Goal: Information Seeking & Learning: Learn about a topic

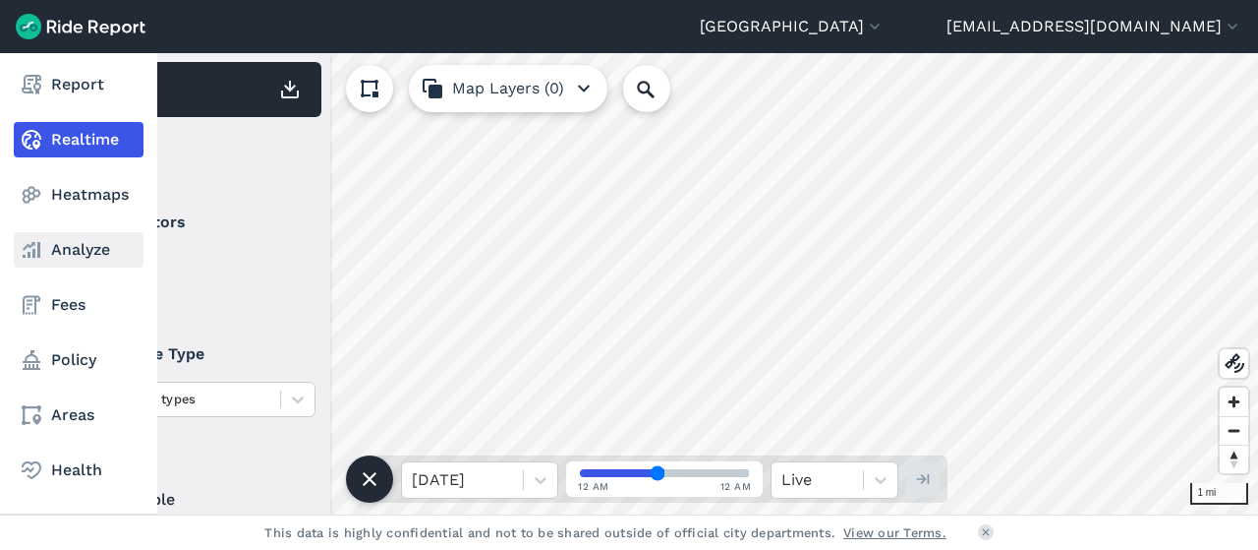
click at [64, 261] on link "Analyze" at bounding box center [79, 249] width 130 height 35
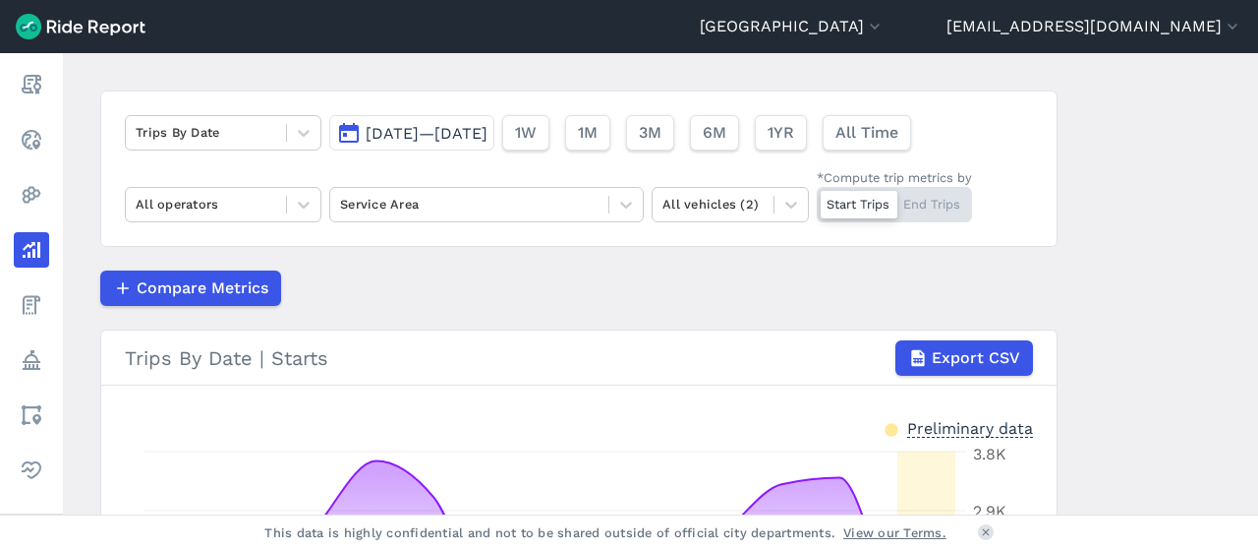
scroll to position [85, 0]
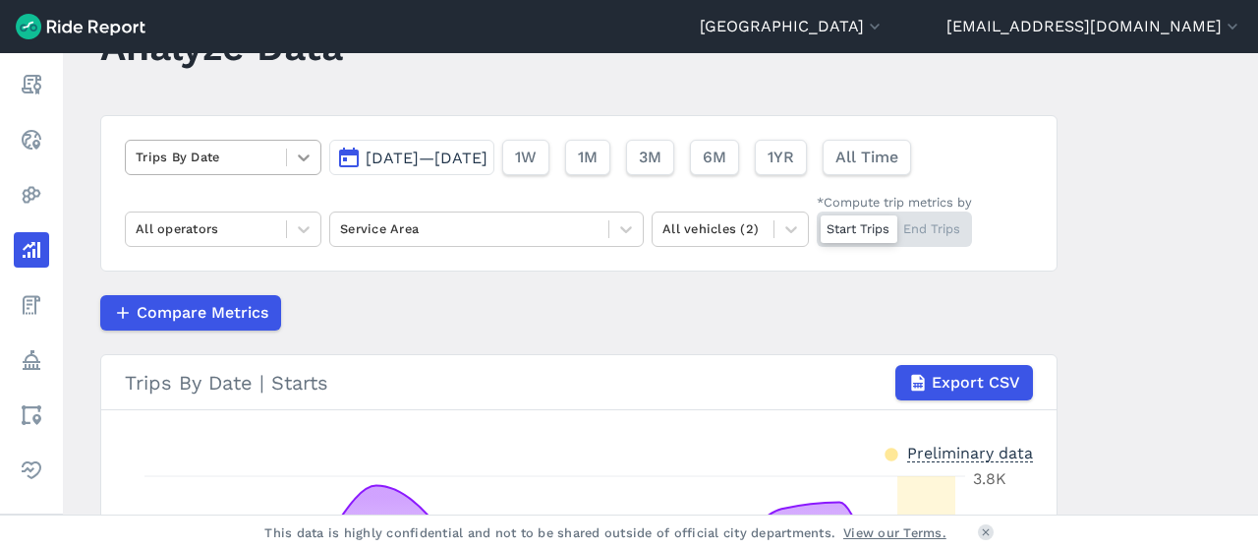
click at [307, 166] on div at bounding box center [303, 157] width 33 height 33
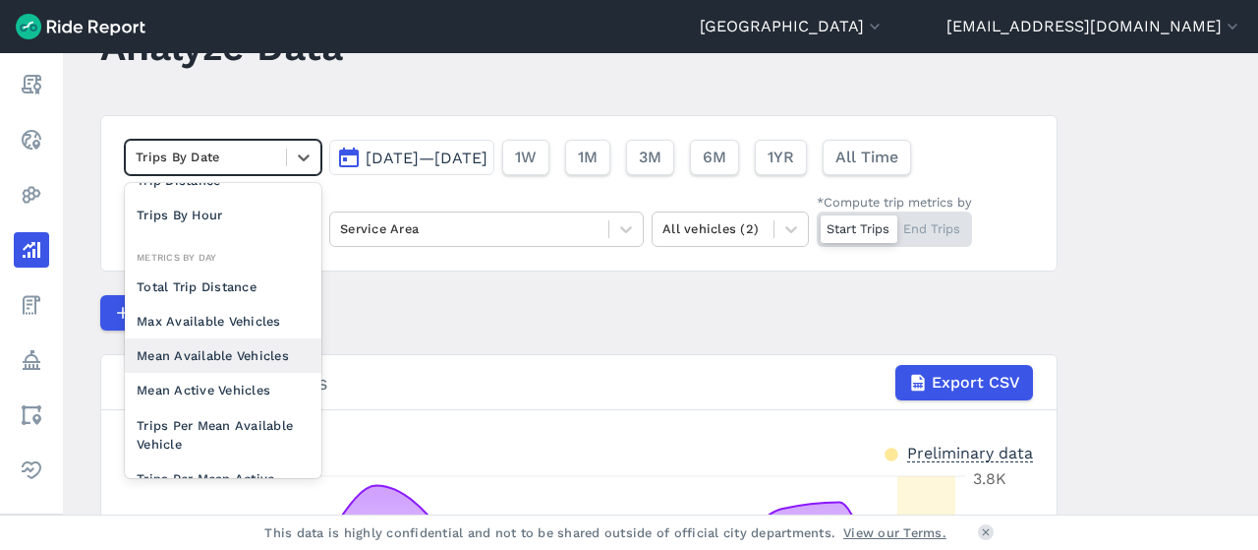
scroll to position [88, 0]
click at [212, 323] on div "Max Available Vehicles" at bounding box center [223, 320] width 197 height 34
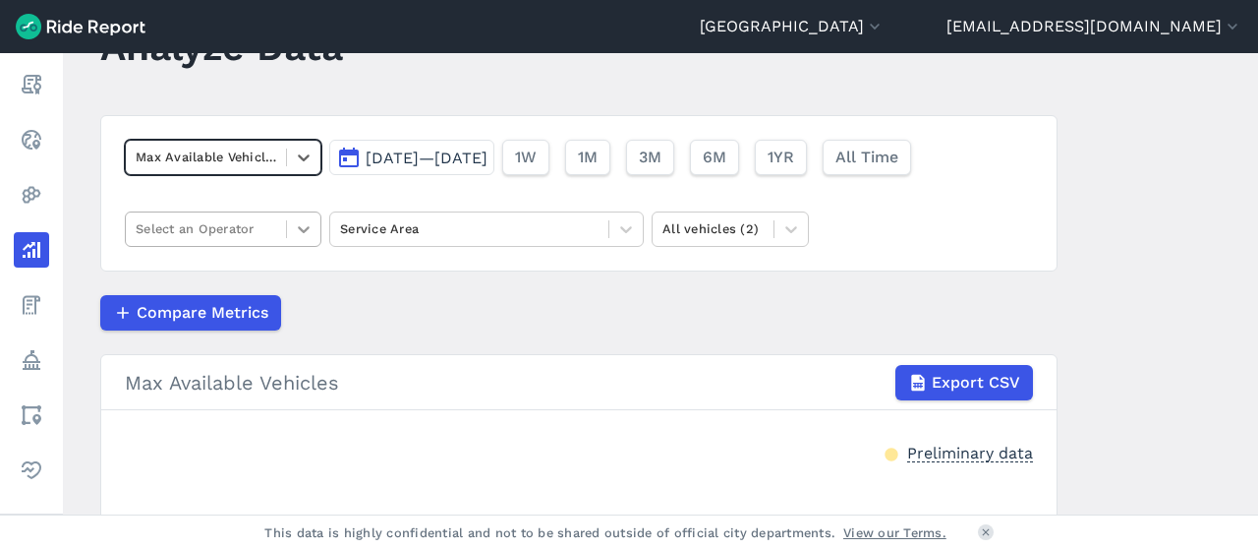
click at [303, 224] on icon at bounding box center [304, 229] width 20 height 20
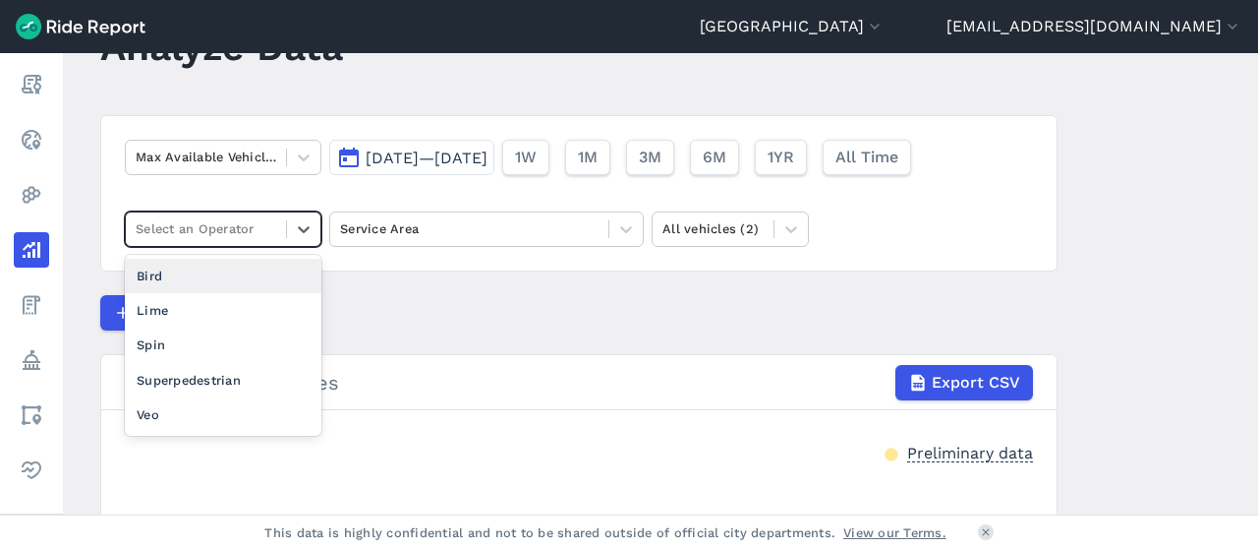
click at [147, 272] on div "Bird" at bounding box center [223, 276] width 197 height 34
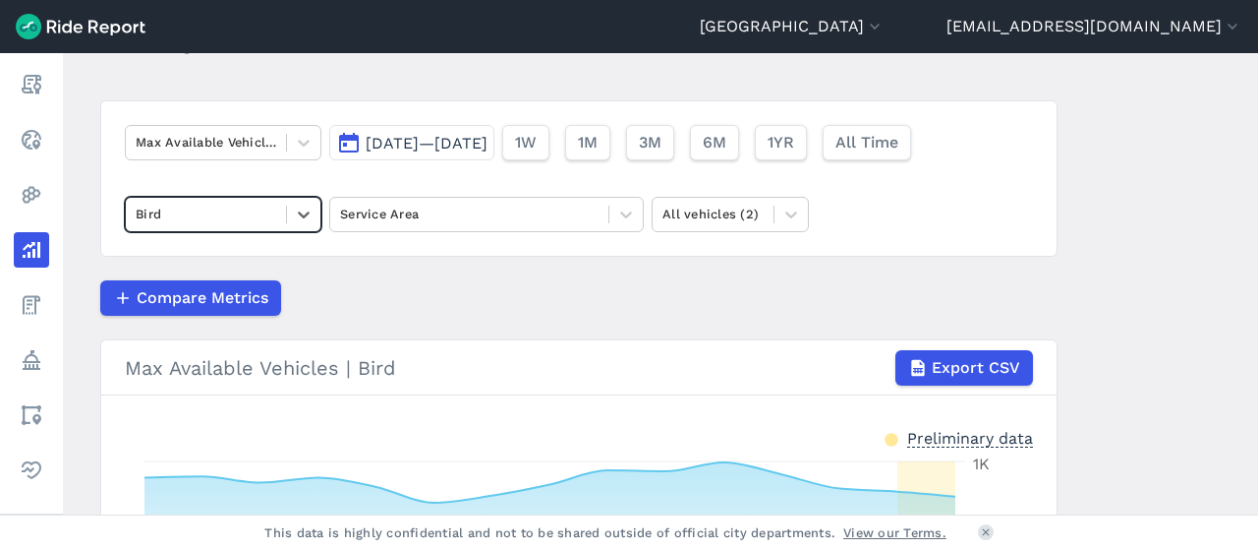
scroll to position [98, 0]
click at [787, 211] on icon at bounding box center [792, 215] width 20 height 20
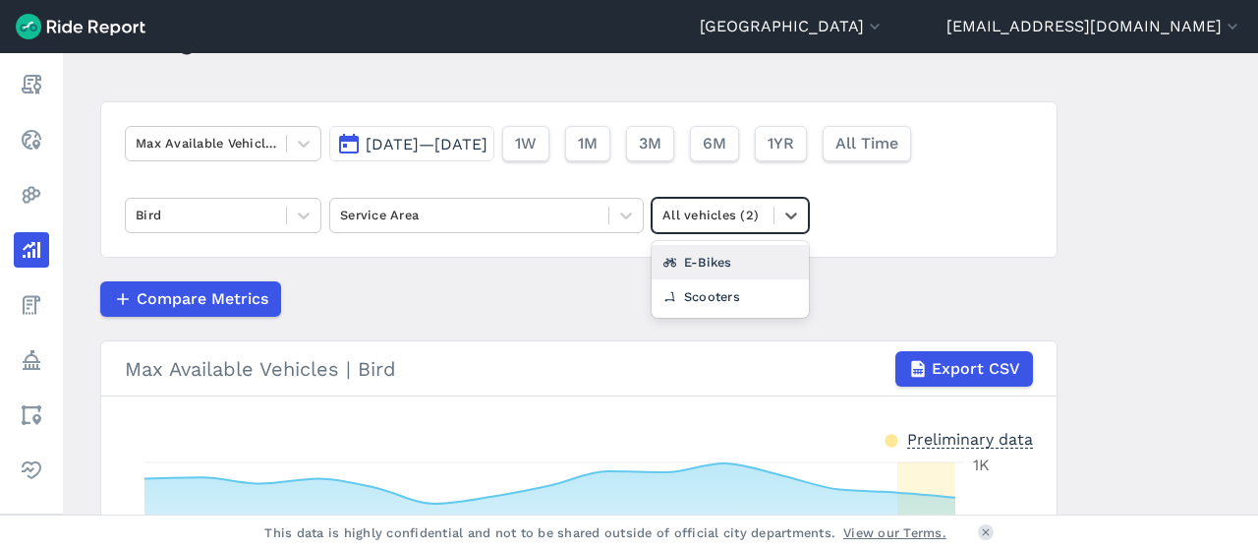
click at [687, 262] on div "E-Bikes" at bounding box center [730, 262] width 157 height 34
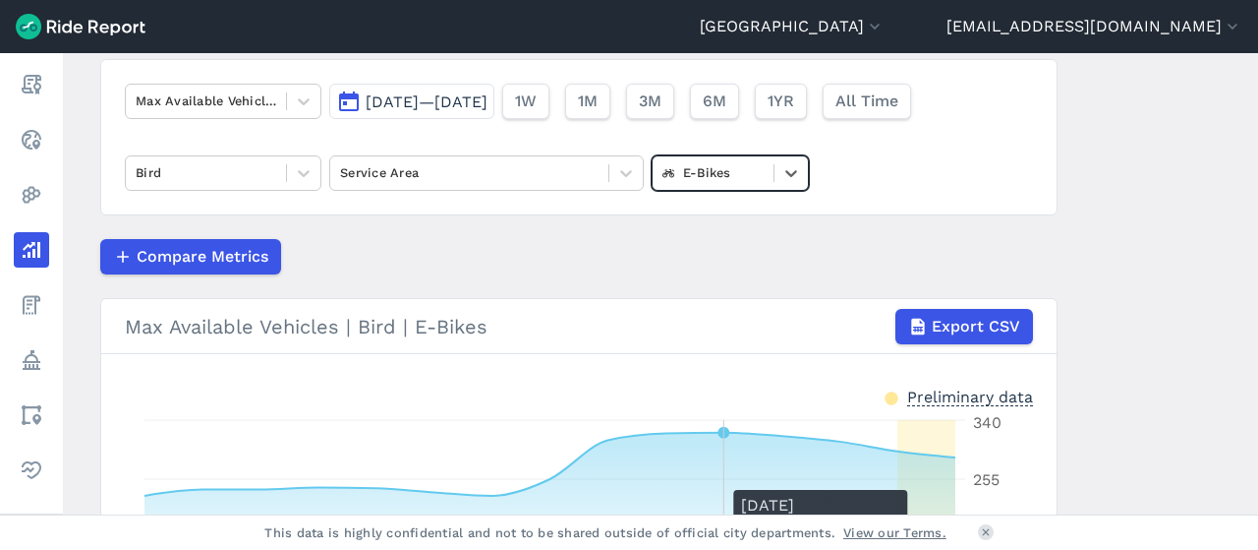
scroll to position [138, 0]
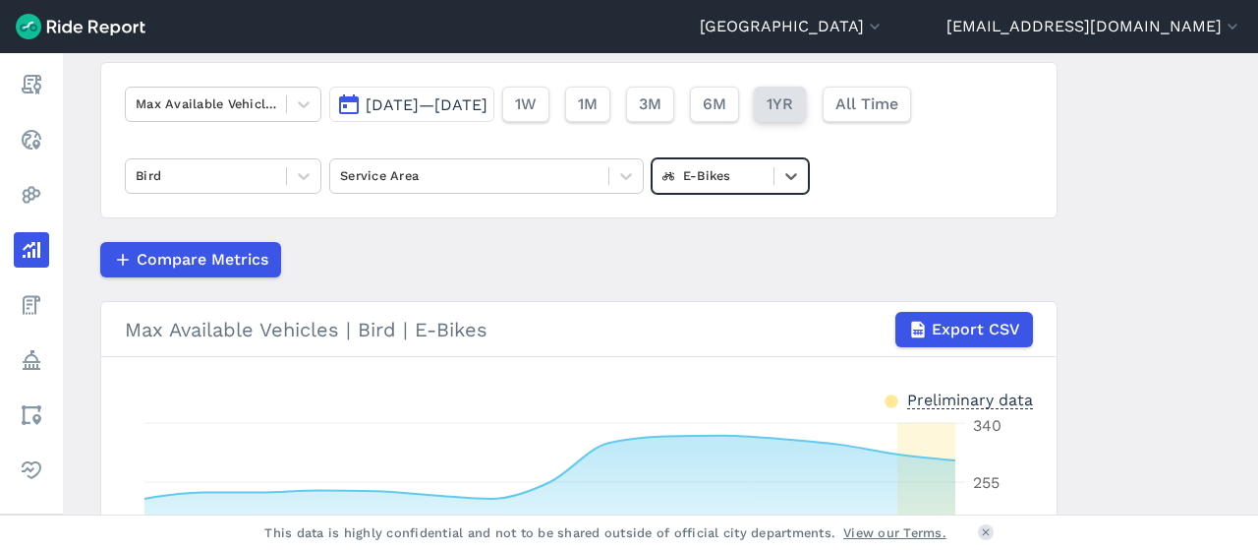
click at [793, 111] on span "1YR" at bounding box center [780, 104] width 27 height 24
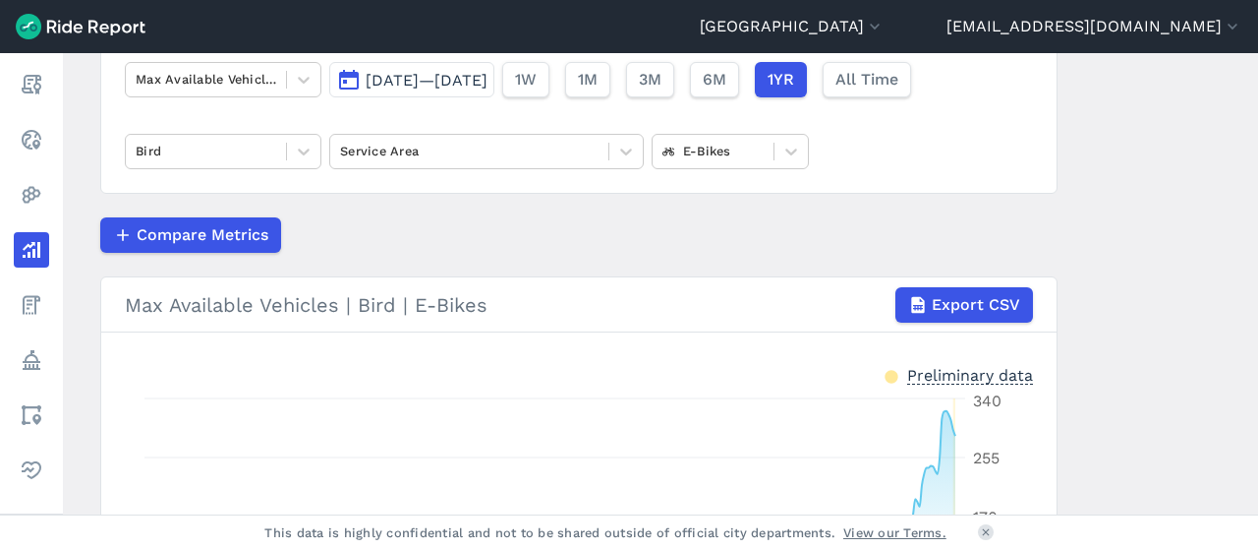
scroll to position [44, 0]
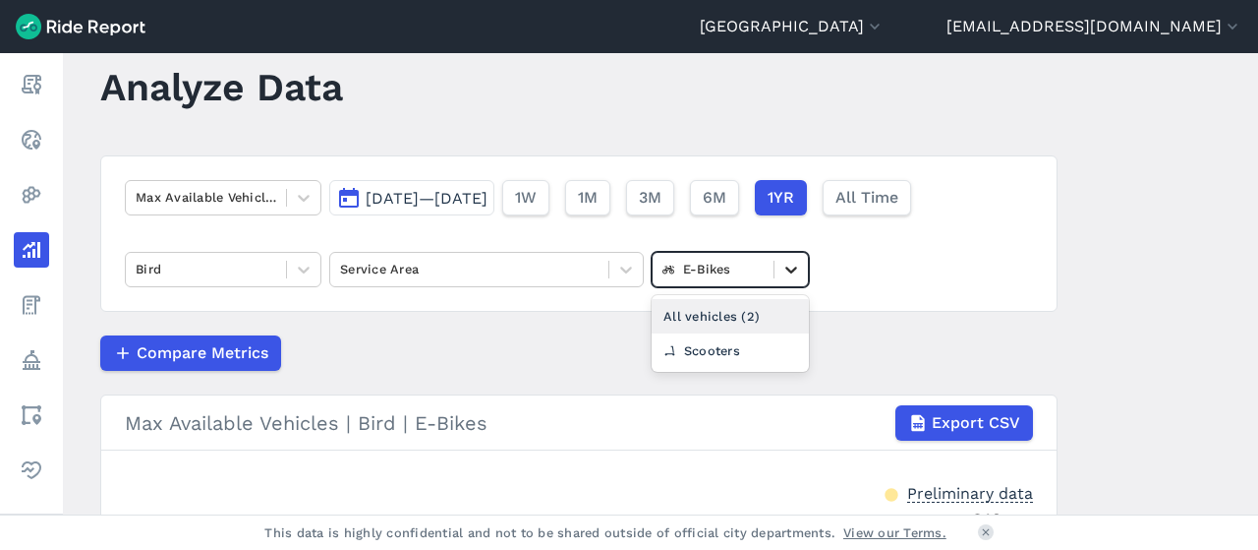
click at [777, 266] on div at bounding box center [791, 269] width 33 height 33
click at [700, 349] on div "Scooters" at bounding box center [730, 350] width 157 height 34
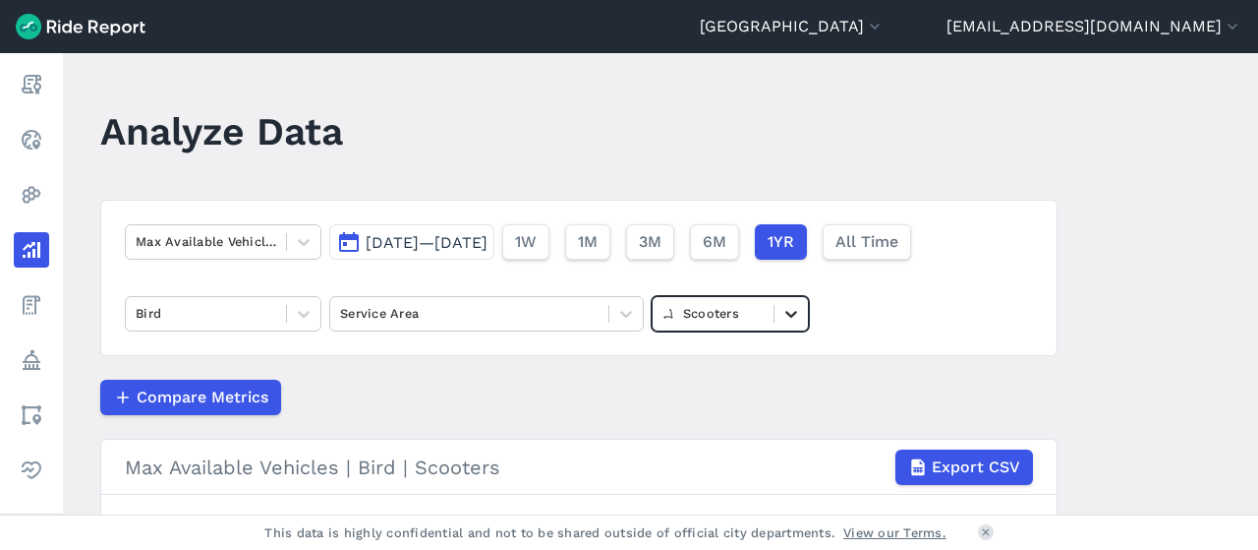
click at [789, 329] on div at bounding box center [791, 313] width 33 height 33
click at [726, 399] on div "E-Bikes" at bounding box center [730, 395] width 157 height 34
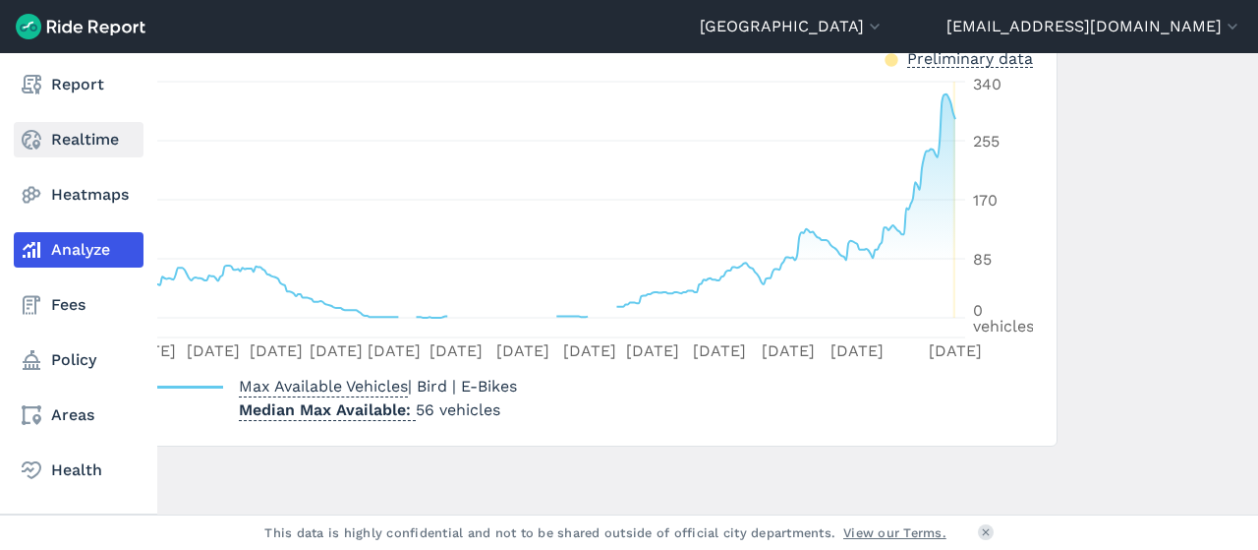
click at [34, 141] on use at bounding box center [32, 140] width 20 height 20
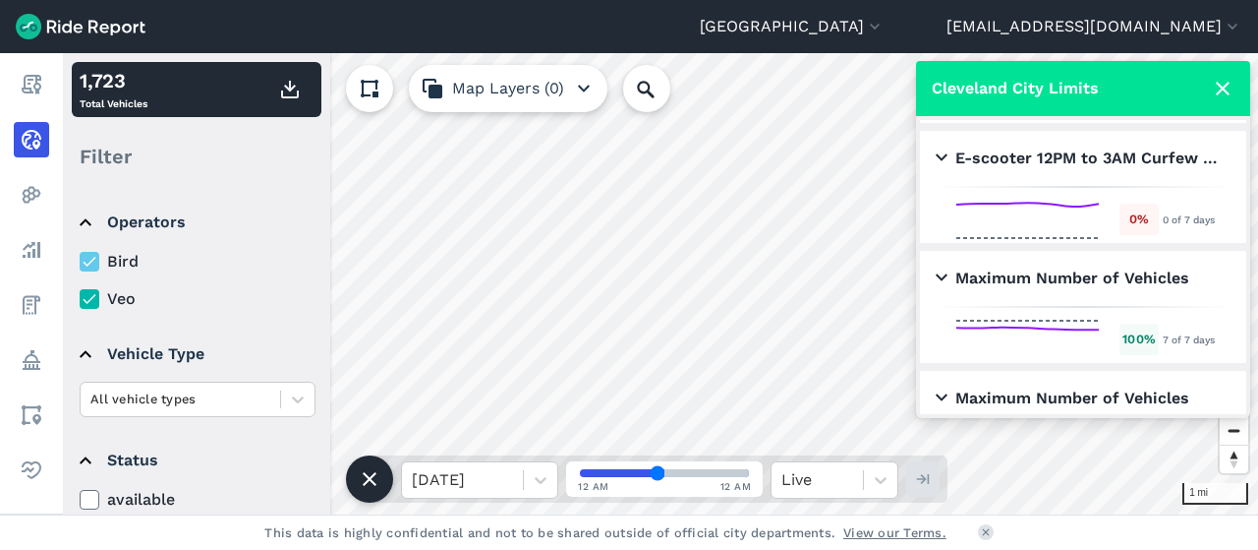
scroll to position [47, 0]
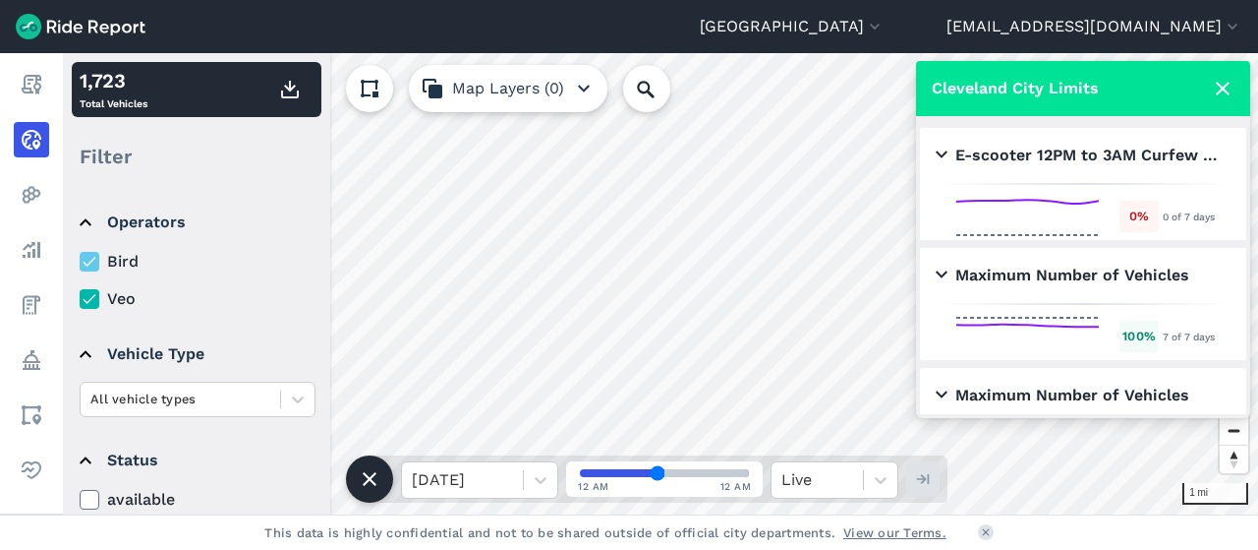
click at [1223, 82] on icon at bounding box center [1223, 89] width 24 height 24
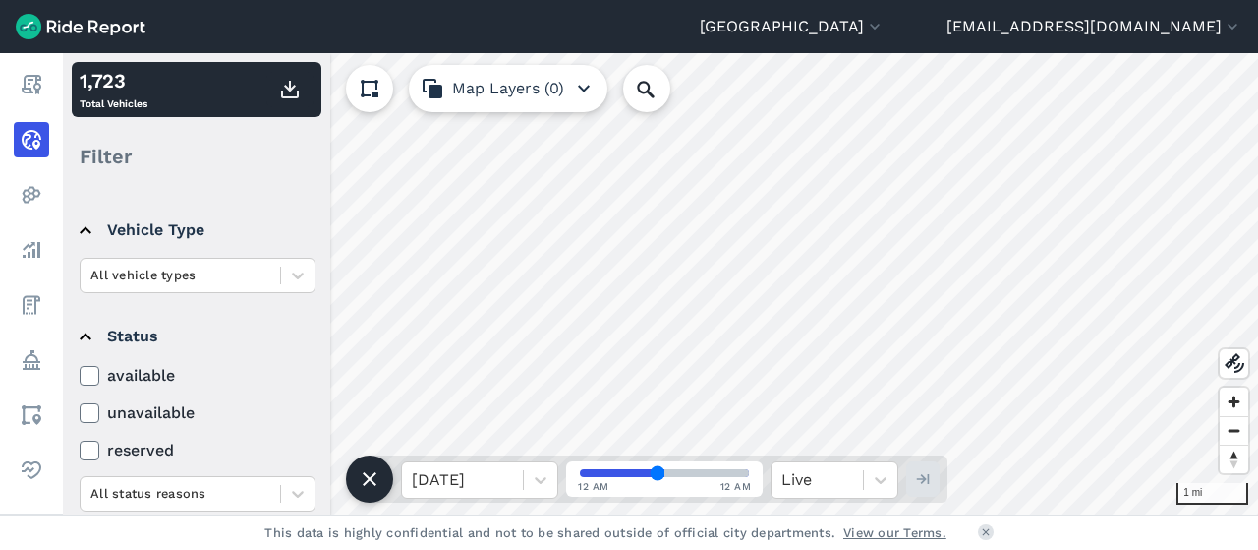
scroll to position [126, 0]
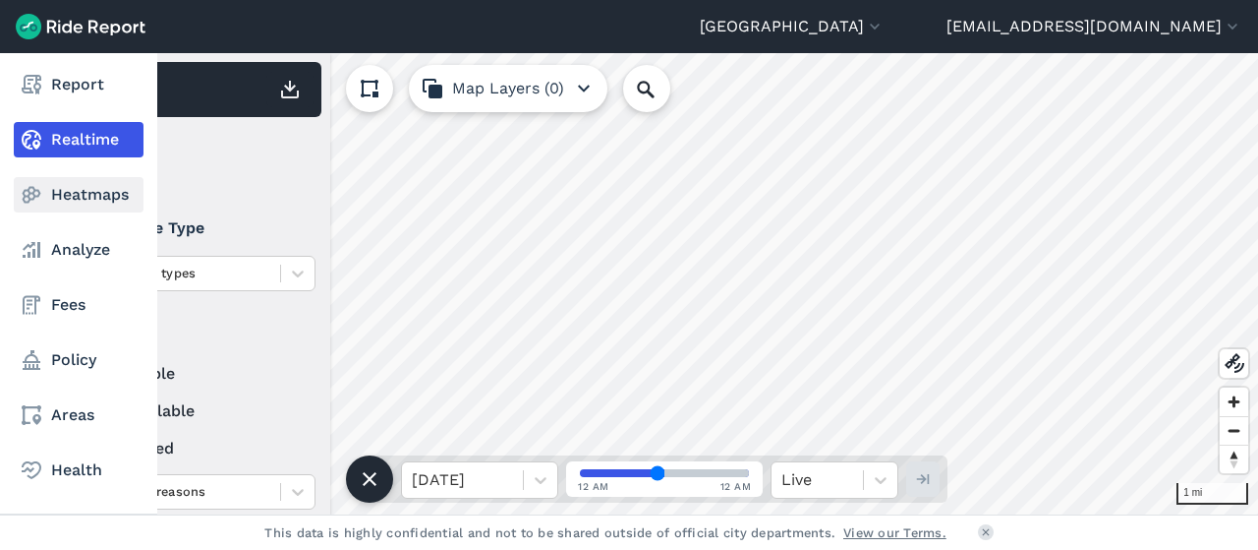
click at [28, 197] on use at bounding box center [32, 195] width 19 height 17
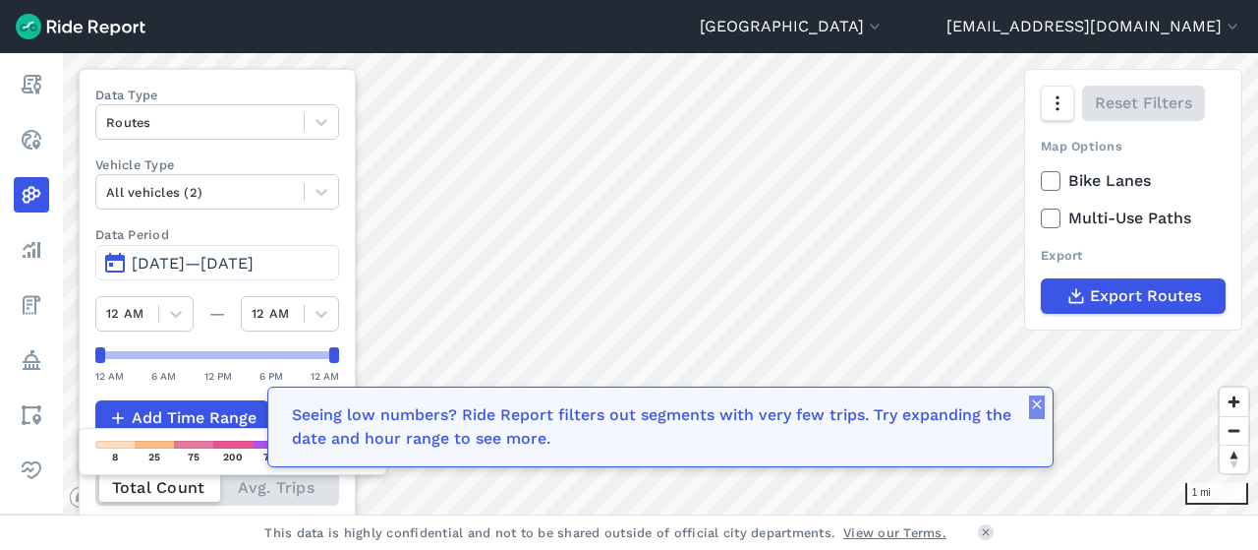
click at [1042, 412] on icon "button" at bounding box center [1037, 404] width 16 height 16
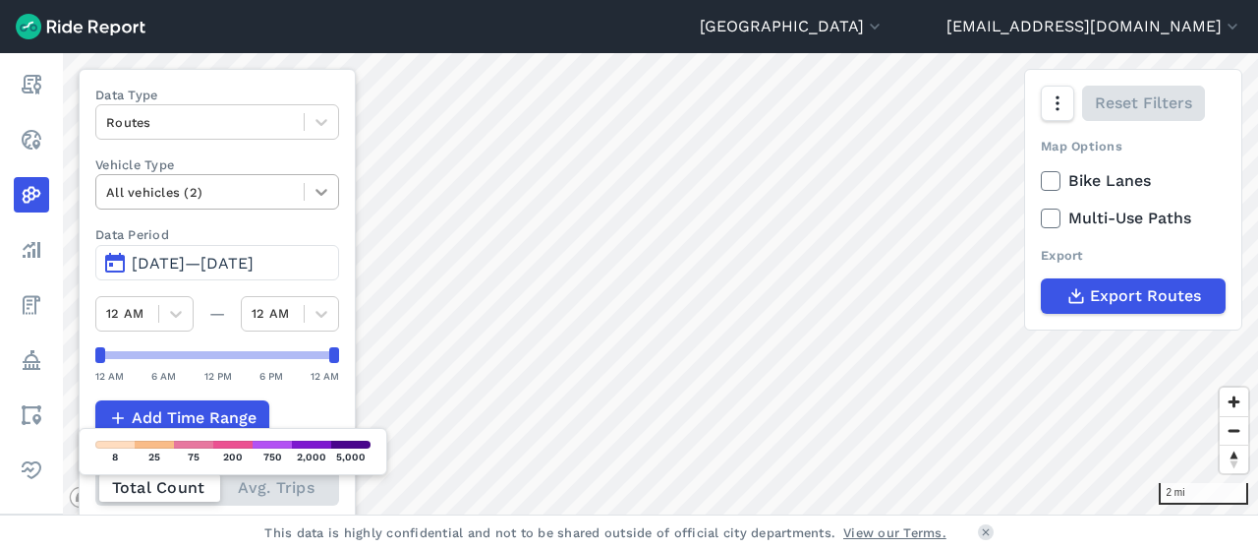
click at [326, 194] on icon at bounding box center [322, 192] width 20 height 20
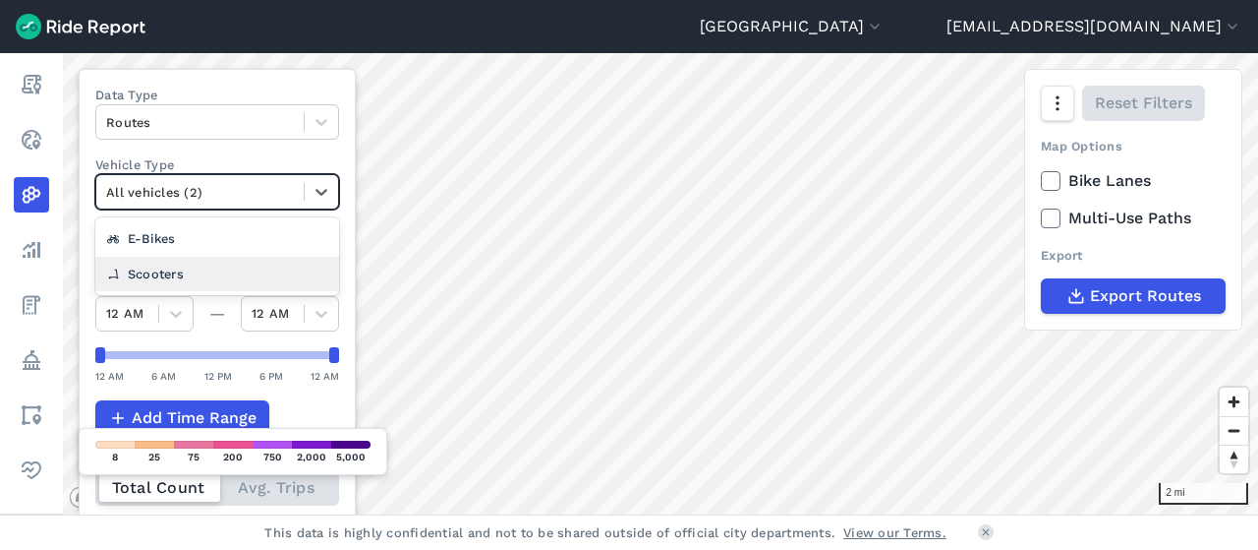
click at [218, 277] on div "Scooters" at bounding box center [217, 274] width 244 height 34
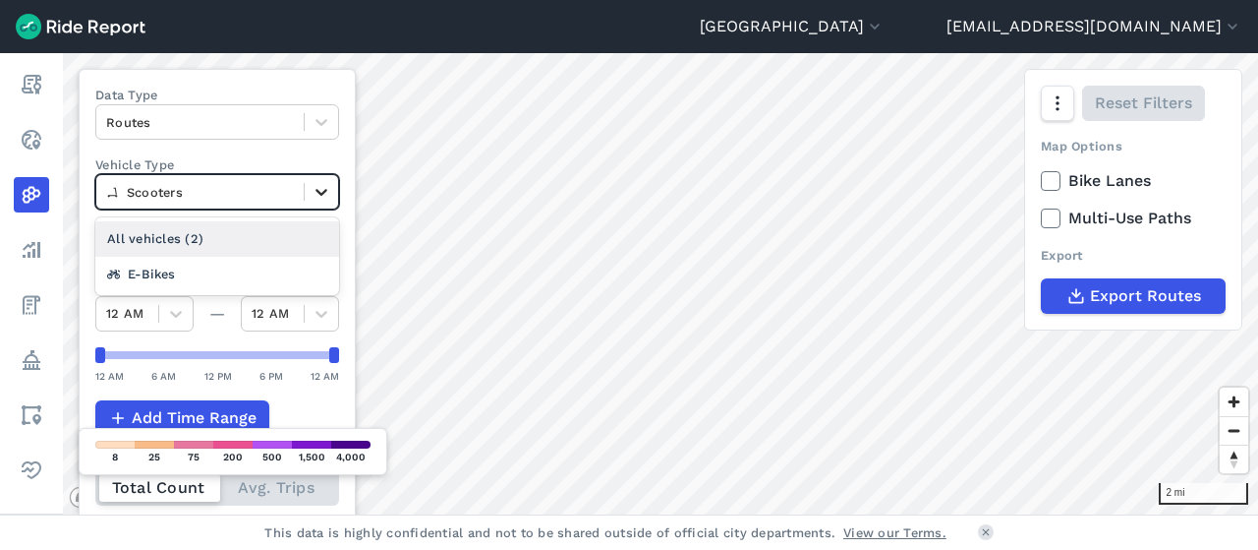
click at [320, 192] on icon at bounding box center [322, 192] width 20 height 20
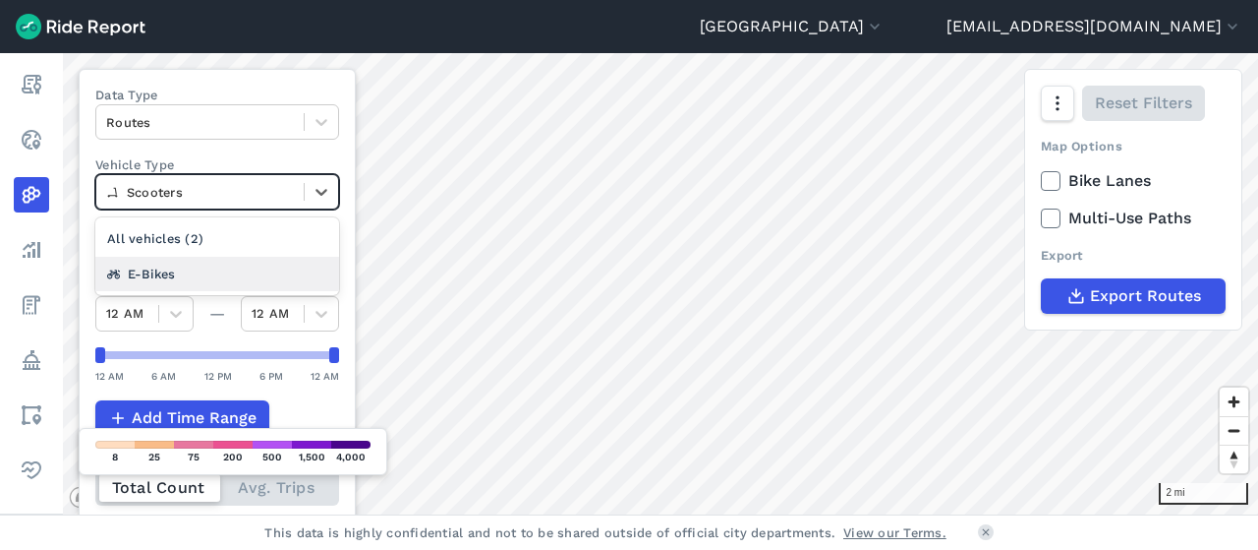
click at [226, 271] on div "E-Bikes" at bounding box center [217, 274] width 244 height 34
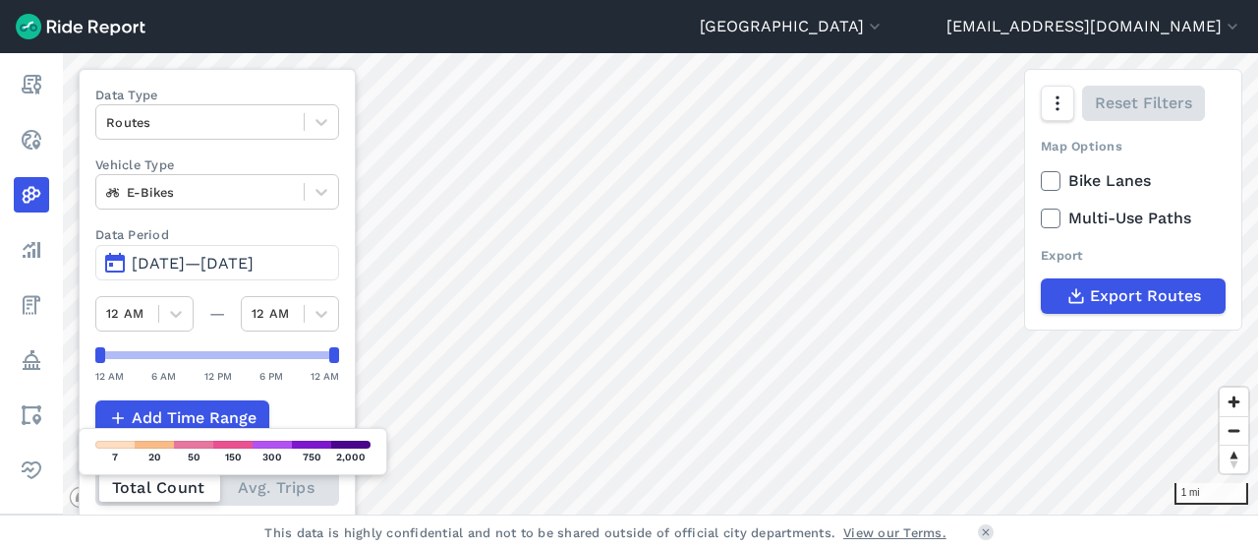
click at [531, 549] on html "Cleveland Cleveland Cuyahoga County [EMAIL_ADDRESS][DOMAIN_NAME] Settings Terms…" at bounding box center [629, 275] width 1258 height 550
click at [317, 215] on div "Data Type Routes Vehicle Type E-Bikes Data Period May 13, 2025—[DATE] 12 AM — 1…" at bounding box center [217, 323] width 277 height 508
click at [318, 207] on div at bounding box center [321, 191] width 33 height 33
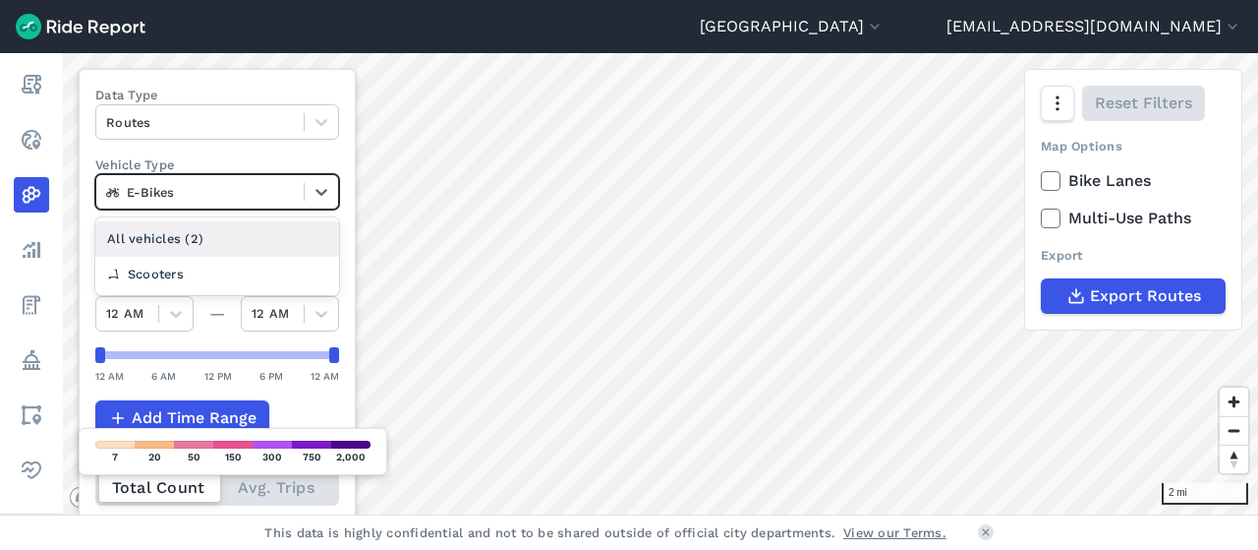
click at [216, 239] on div "All vehicles (2)" at bounding box center [217, 238] width 244 height 34
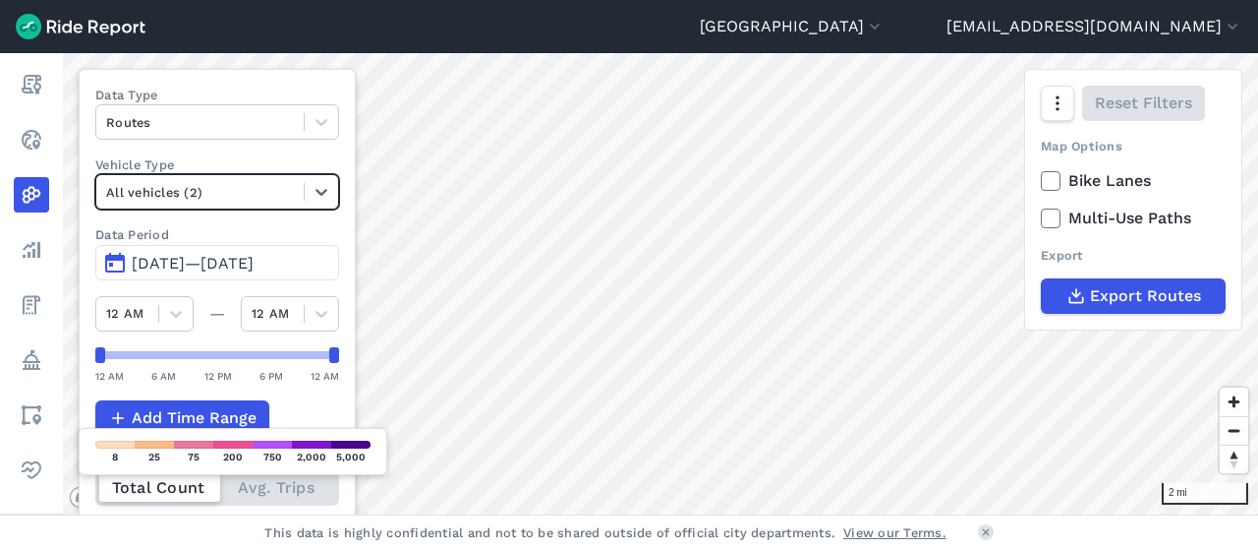
click at [158, 255] on span "[DATE]—[DATE]" at bounding box center [193, 263] width 122 height 19
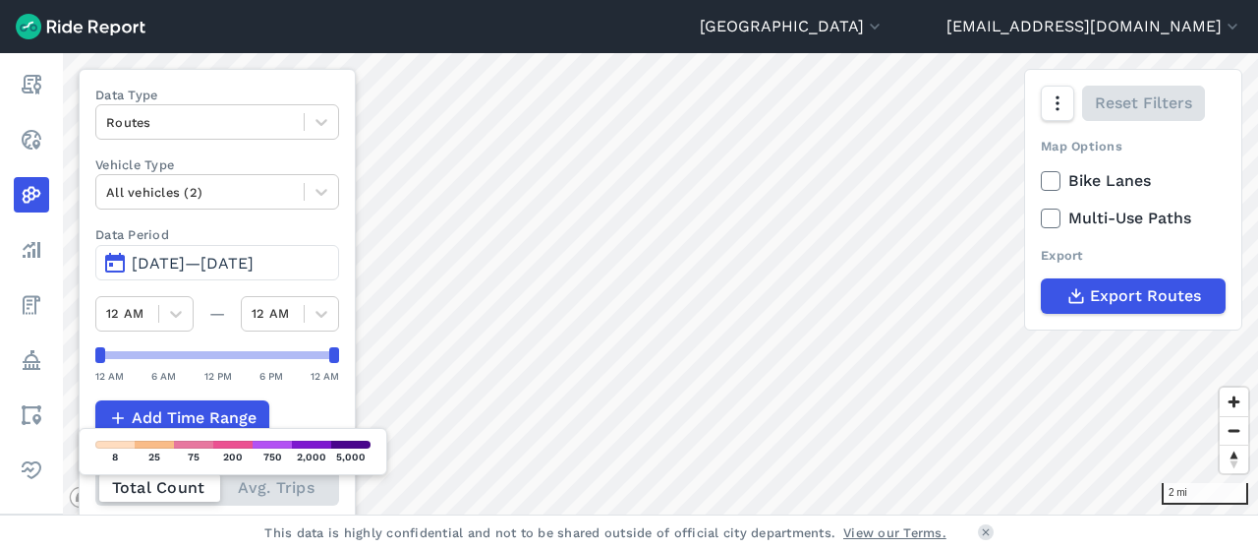
click at [110, 261] on button "[DATE]—[DATE]" at bounding box center [217, 262] width 244 height 35
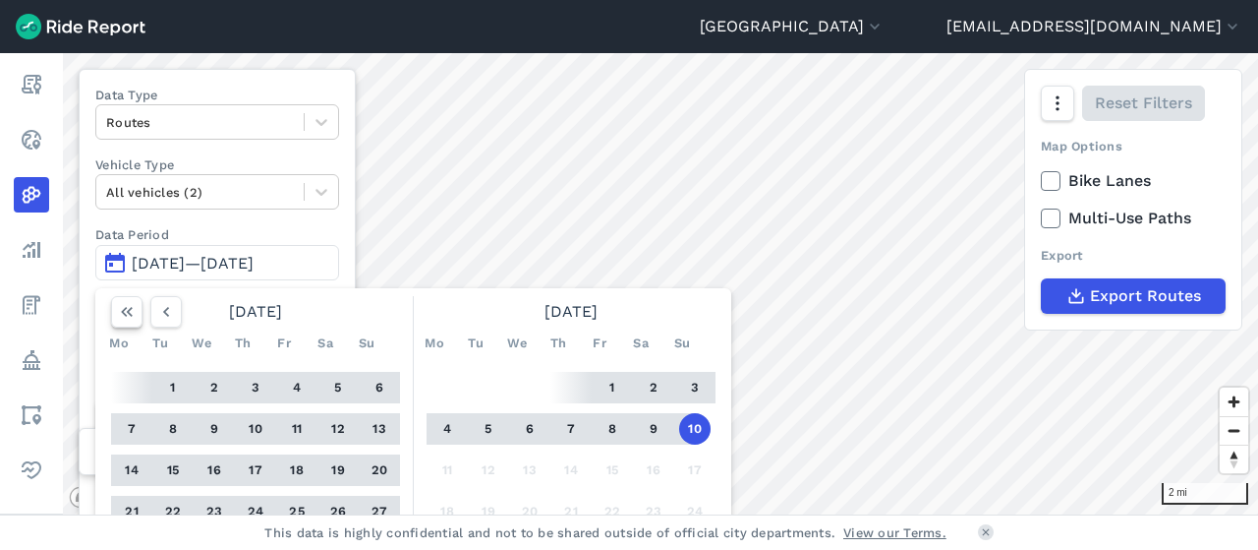
click at [121, 312] on icon "button" at bounding box center [127, 312] width 20 height 20
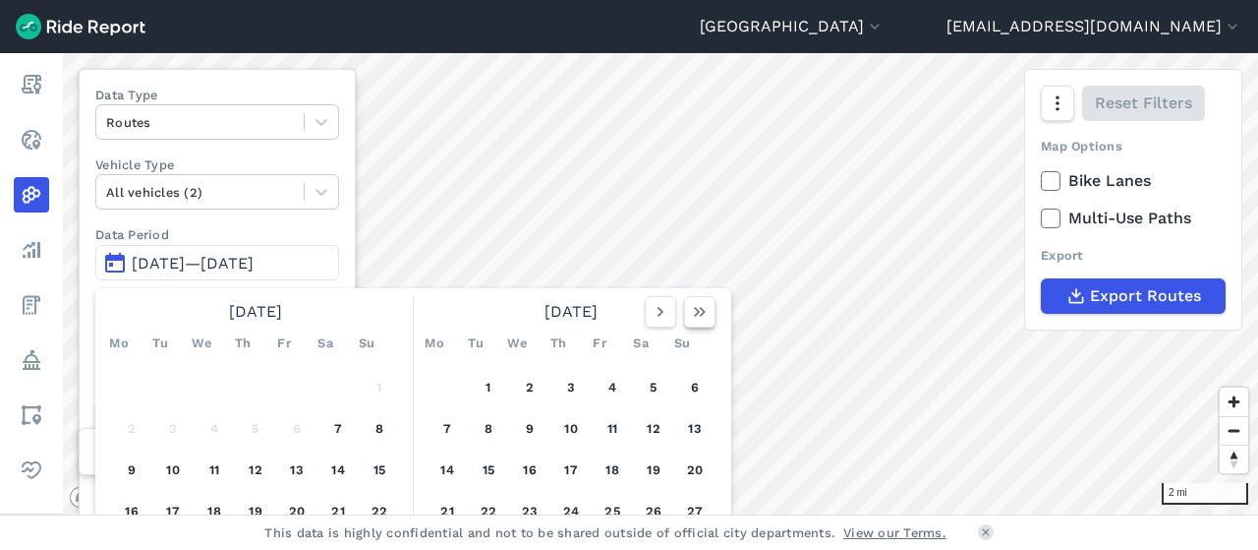
click at [690, 314] on icon "button" at bounding box center [700, 312] width 20 height 20
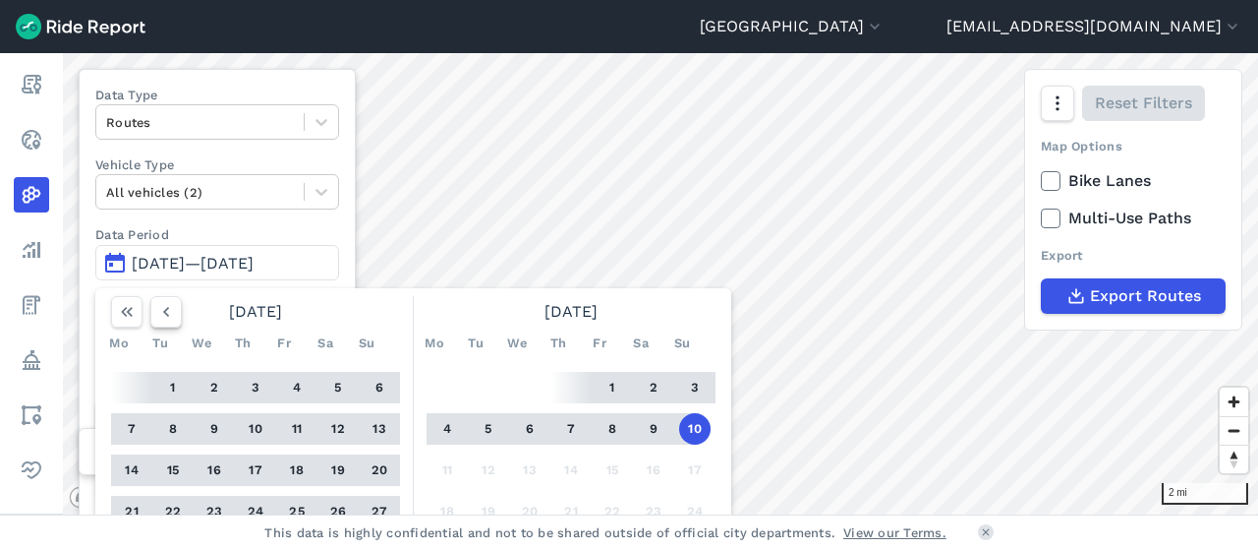
click at [170, 298] on button "button" at bounding box center [165, 311] width 31 height 31
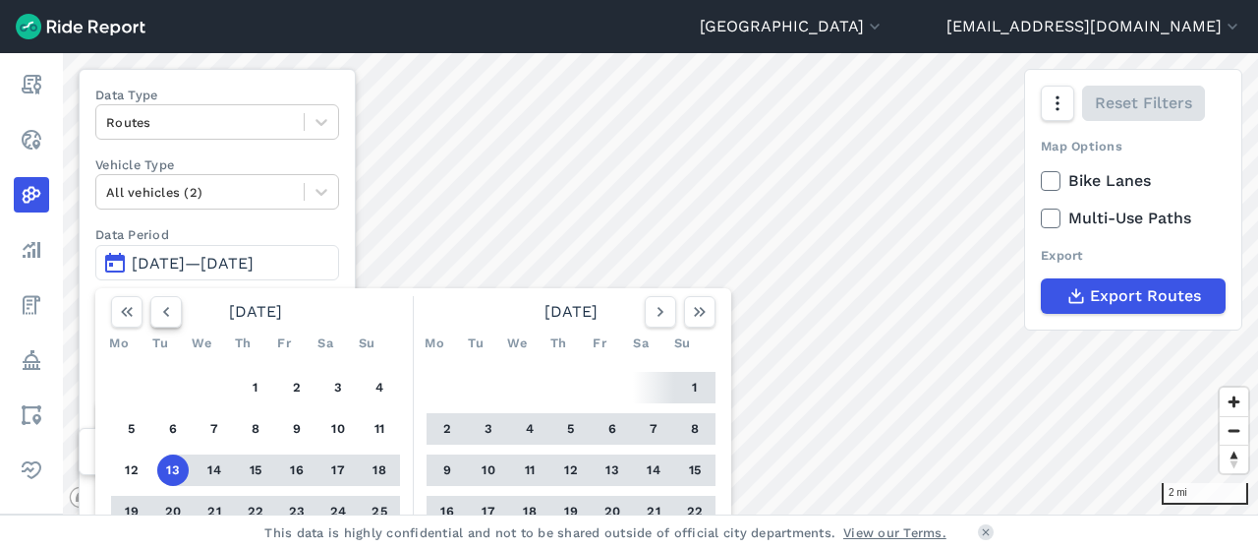
click at [170, 298] on button "button" at bounding box center [165, 311] width 31 height 31
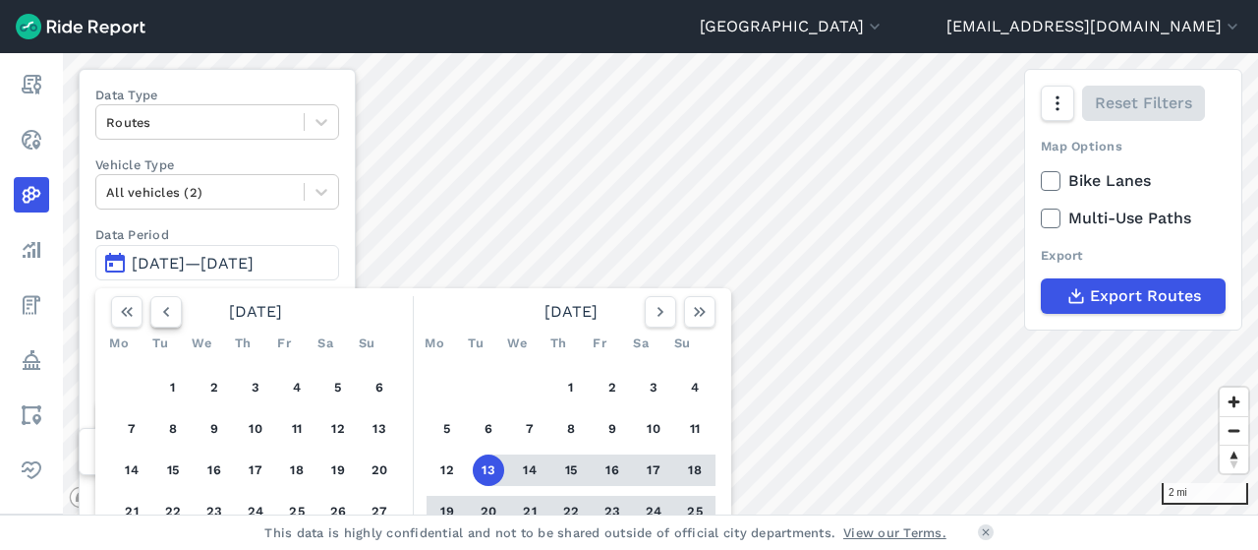
click at [170, 298] on button "button" at bounding box center [165, 311] width 31 height 31
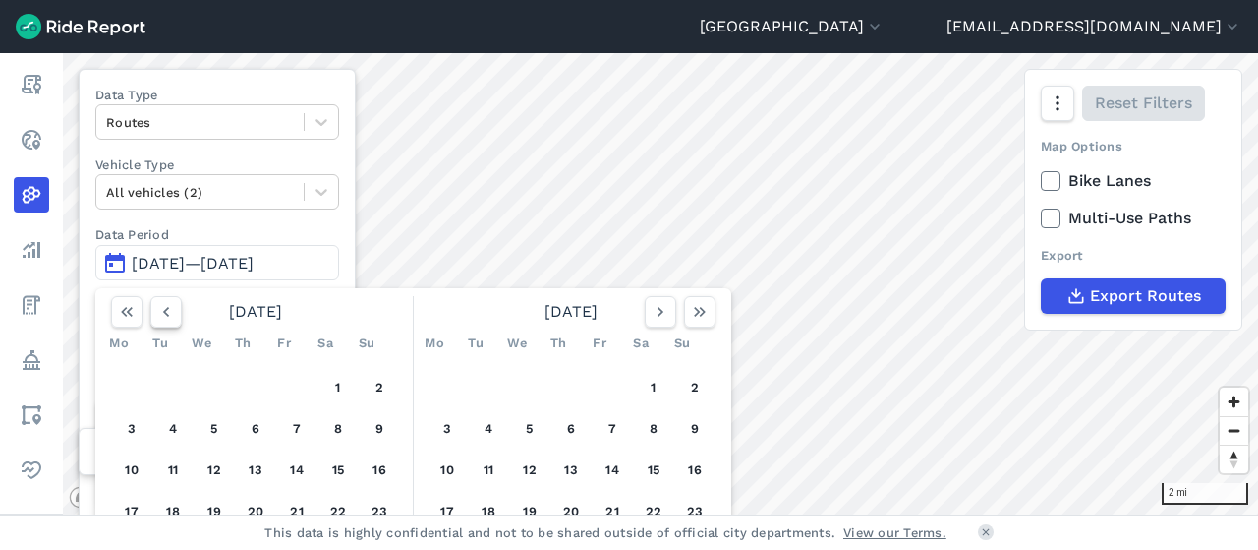
click at [170, 302] on icon "button" at bounding box center [166, 312] width 20 height 20
click at [167, 302] on icon "button" at bounding box center [166, 312] width 20 height 20
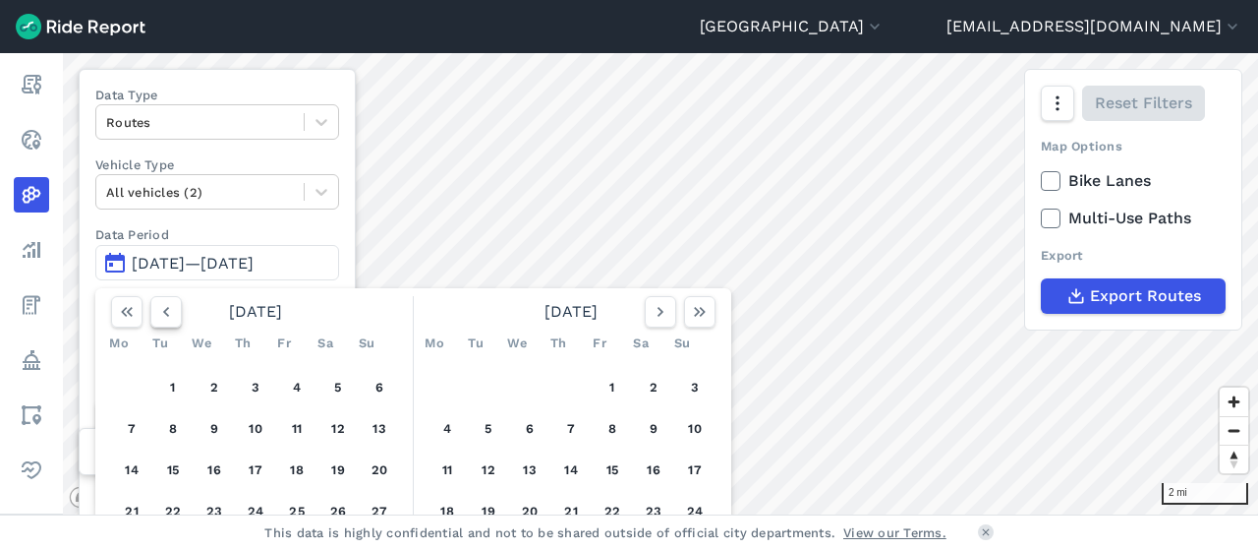
click at [167, 302] on icon "button" at bounding box center [166, 312] width 20 height 20
click at [125, 466] on button "13" at bounding box center [131, 469] width 31 height 31
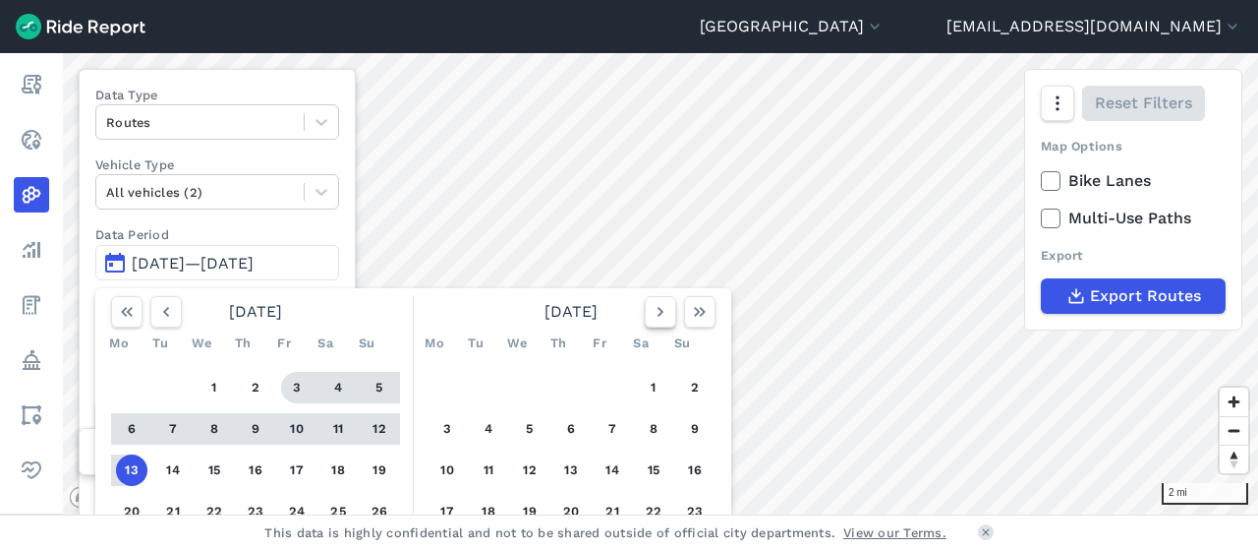
click at [664, 315] on icon "button" at bounding box center [661, 312] width 20 height 20
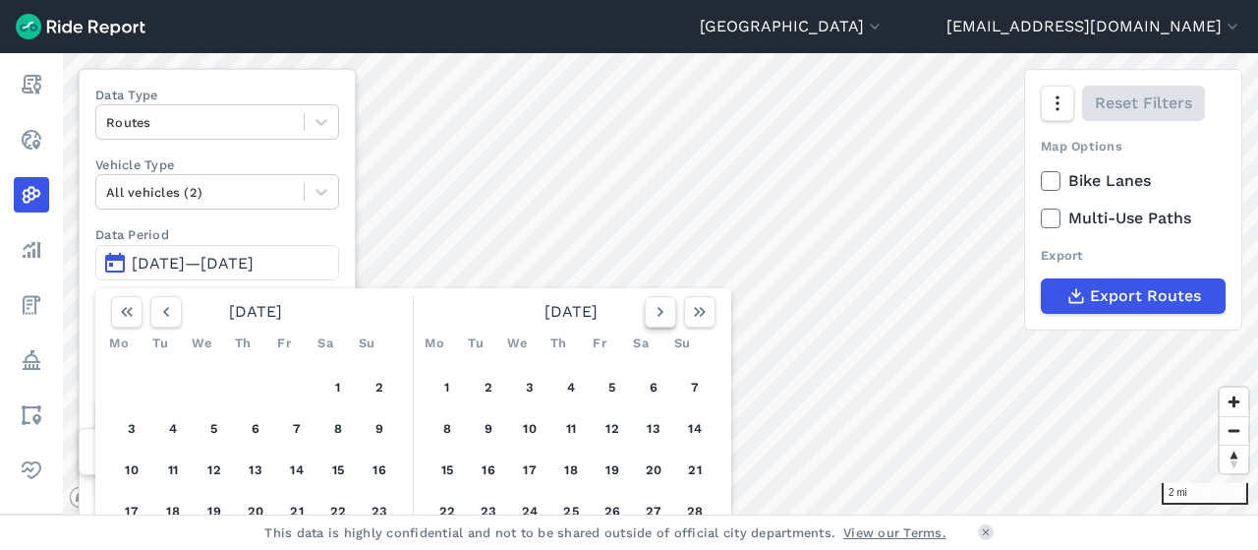
click at [664, 314] on icon "button" at bounding box center [661, 312] width 20 height 20
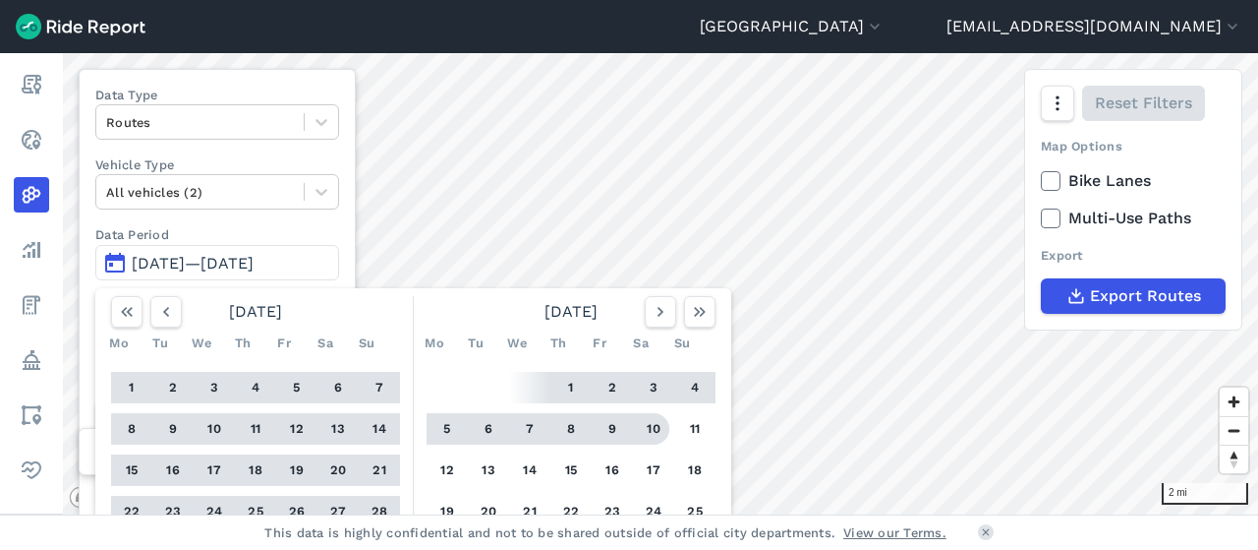
click at [651, 427] on button "10" at bounding box center [653, 428] width 31 height 31
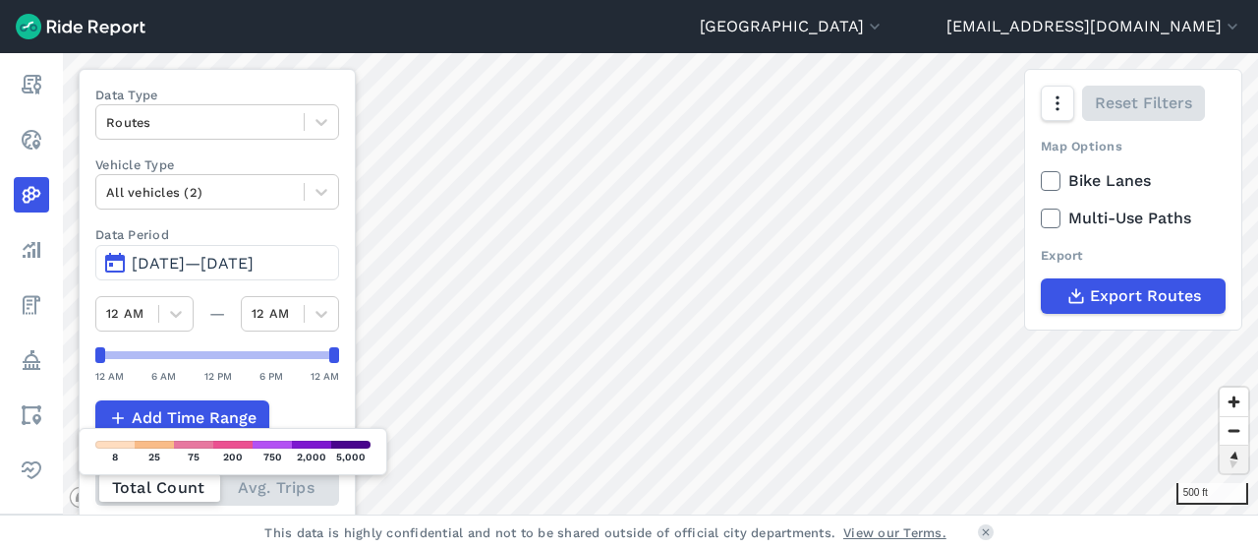
click at [1231, 470] on span "Reset bearing to north" at bounding box center [1234, 458] width 33 height 32
click at [1231, 470] on span "Reset bearing to north" at bounding box center [1234, 459] width 29 height 28
click at [1237, 474] on span "Reset bearing to north" at bounding box center [1234, 458] width 37 height 36
click at [180, 257] on span "[DATE]—[DATE]" at bounding box center [193, 263] width 122 height 19
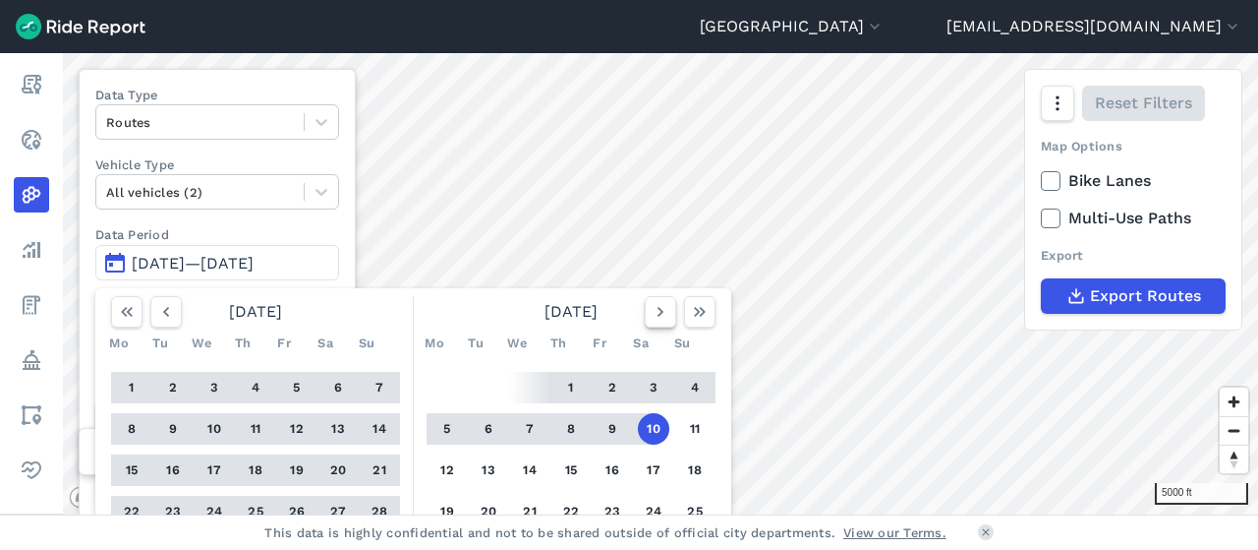
click at [665, 319] on icon "button" at bounding box center [661, 312] width 20 height 20
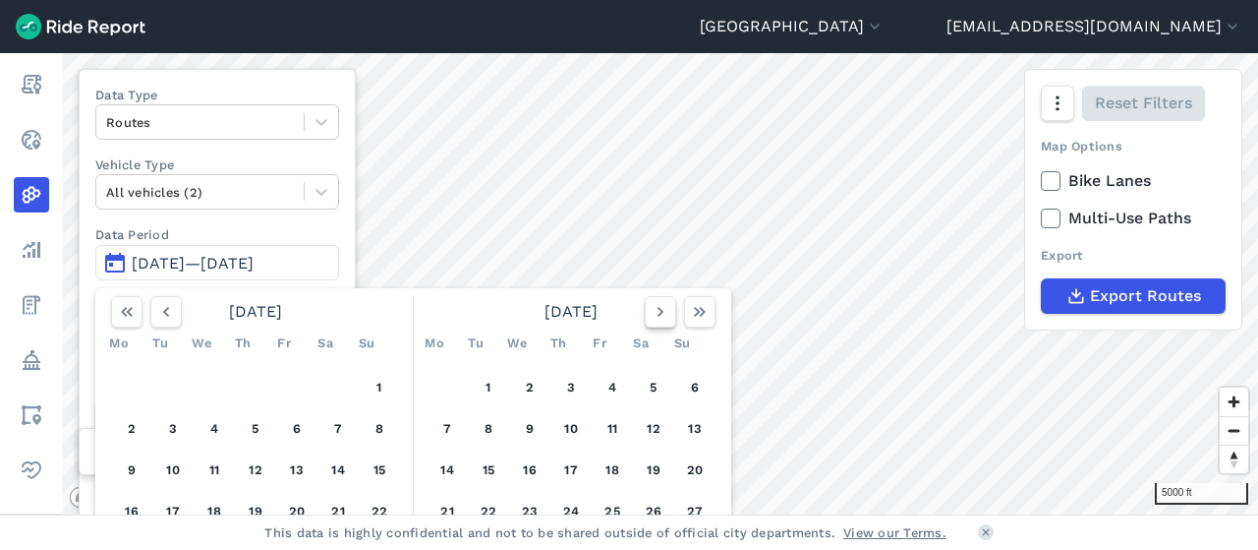
click at [665, 319] on icon "button" at bounding box center [661, 312] width 20 height 20
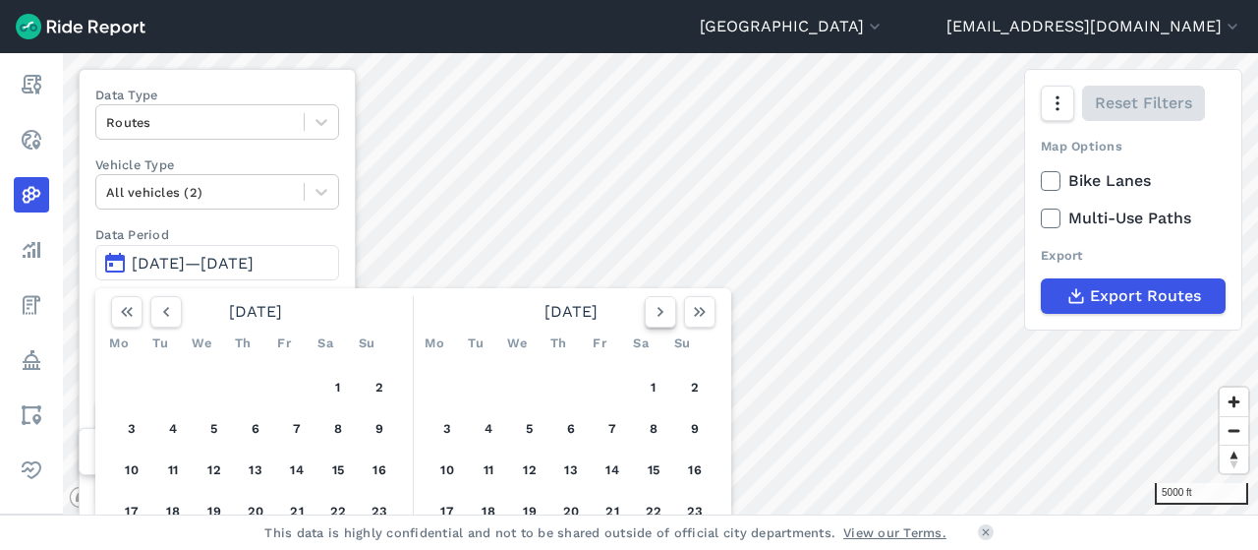
click at [665, 319] on icon "button" at bounding box center [661, 312] width 20 height 20
click at [164, 464] on button "13" at bounding box center [172, 469] width 31 height 31
click at [669, 308] on icon "button" at bounding box center [661, 312] width 20 height 20
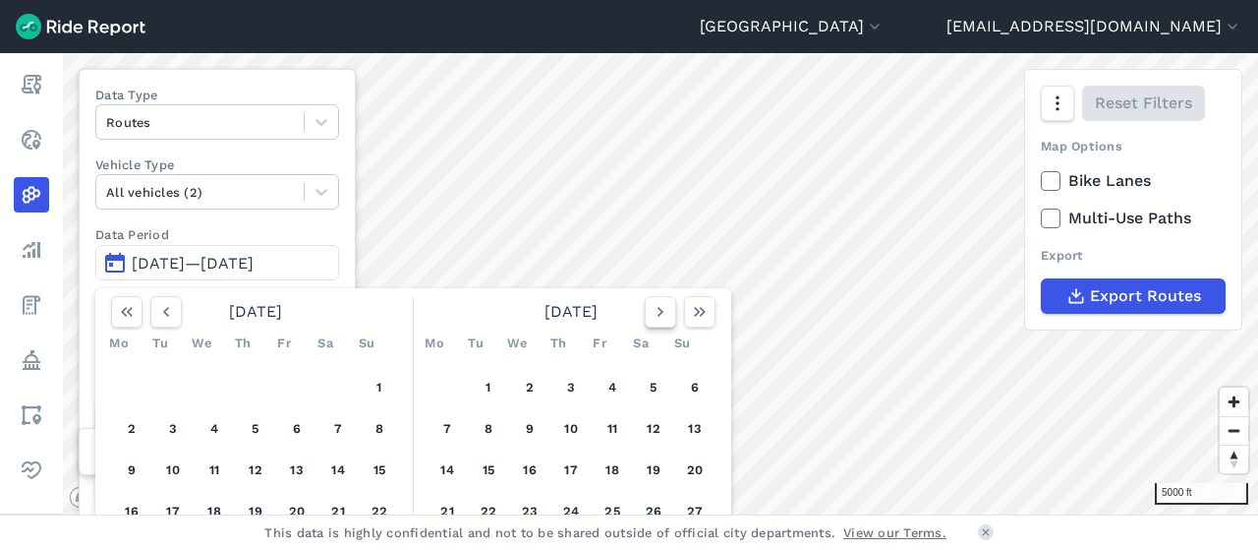
click at [669, 308] on icon "button" at bounding box center [661, 312] width 20 height 20
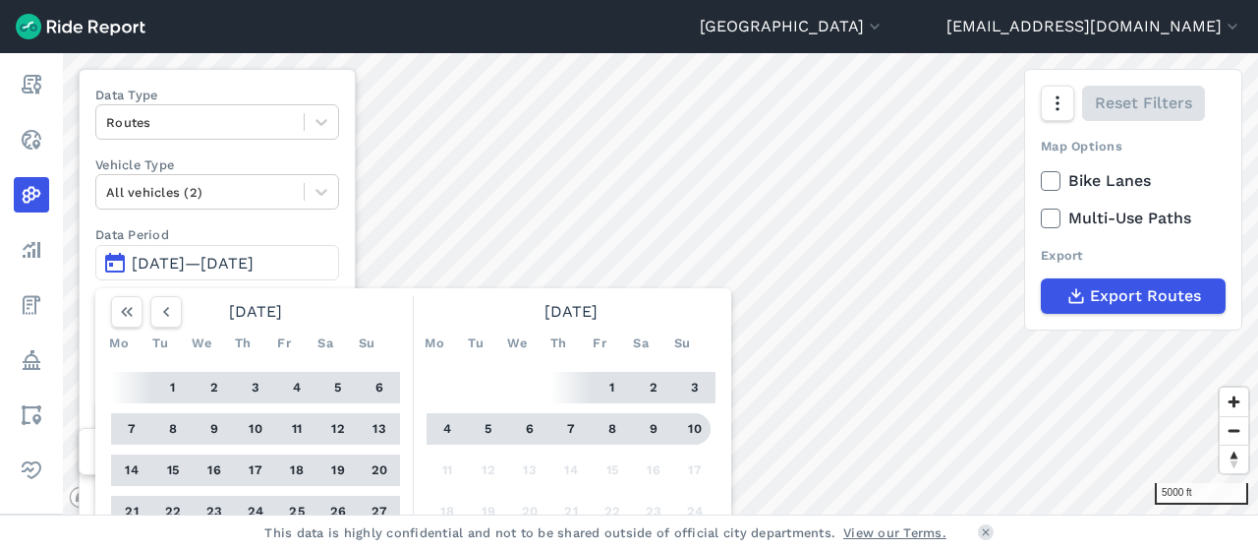
click at [695, 431] on button "10" at bounding box center [694, 428] width 31 height 31
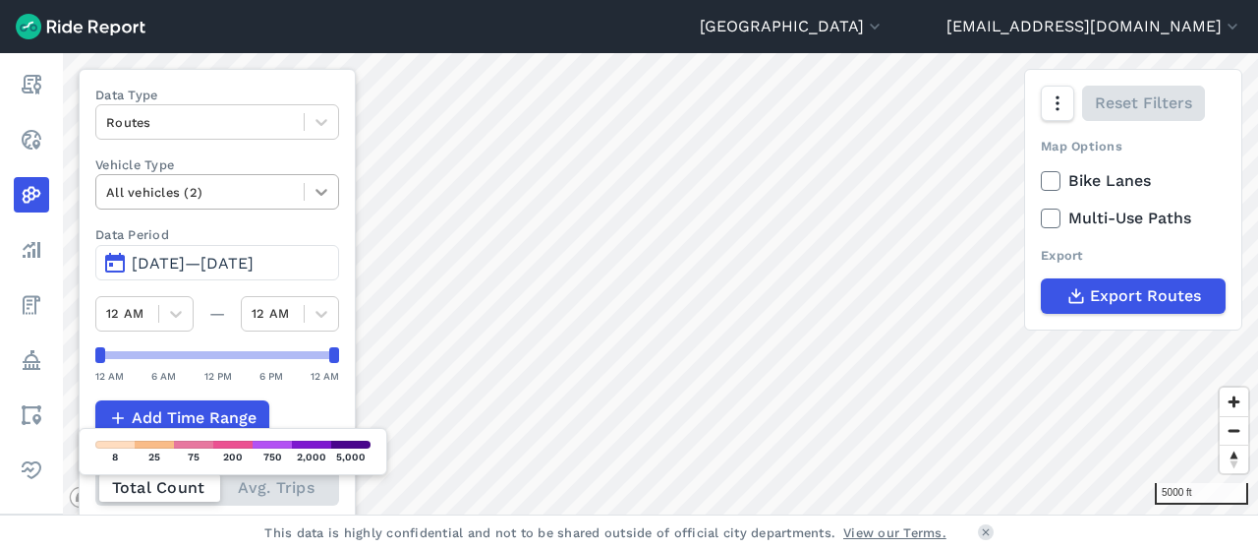
click at [322, 184] on icon at bounding box center [322, 192] width 20 height 20
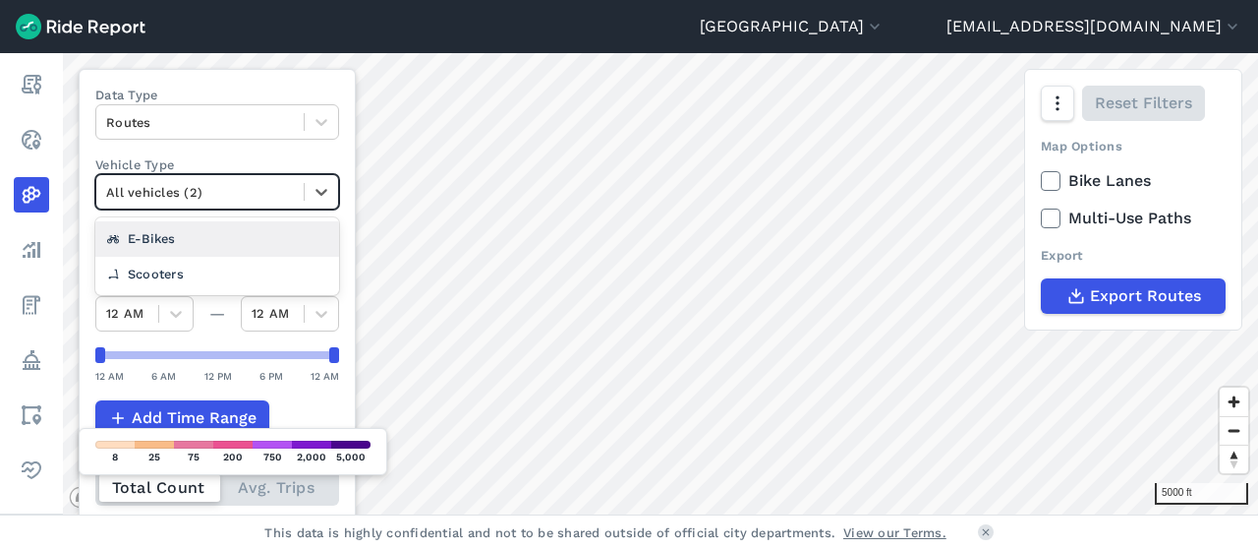
click at [213, 234] on div "E-Bikes" at bounding box center [217, 238] width 244 height 34
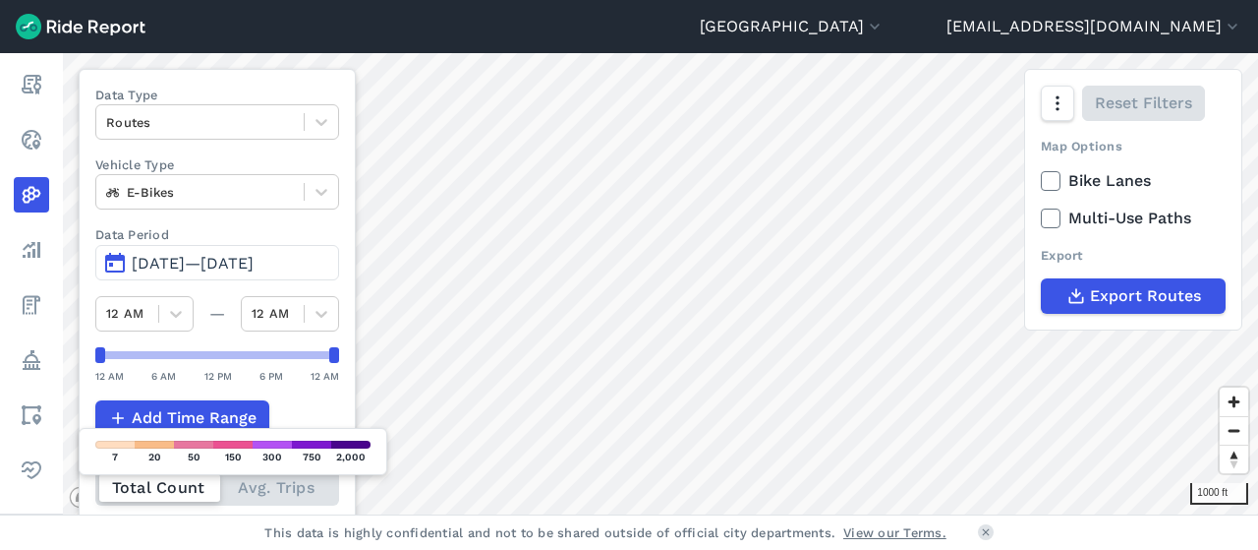
click at [463, 549] on html "Cleveland [GEOGRAPHIC_DATA] [EMAIL_ADDRESS][DOMAIN_NAME] Settings Terms Sign Ou…" at bounding box center [629, 275] width 1258 height 550
click at [319, 202] on div at bounding box center [321, 191] width 33 height 33
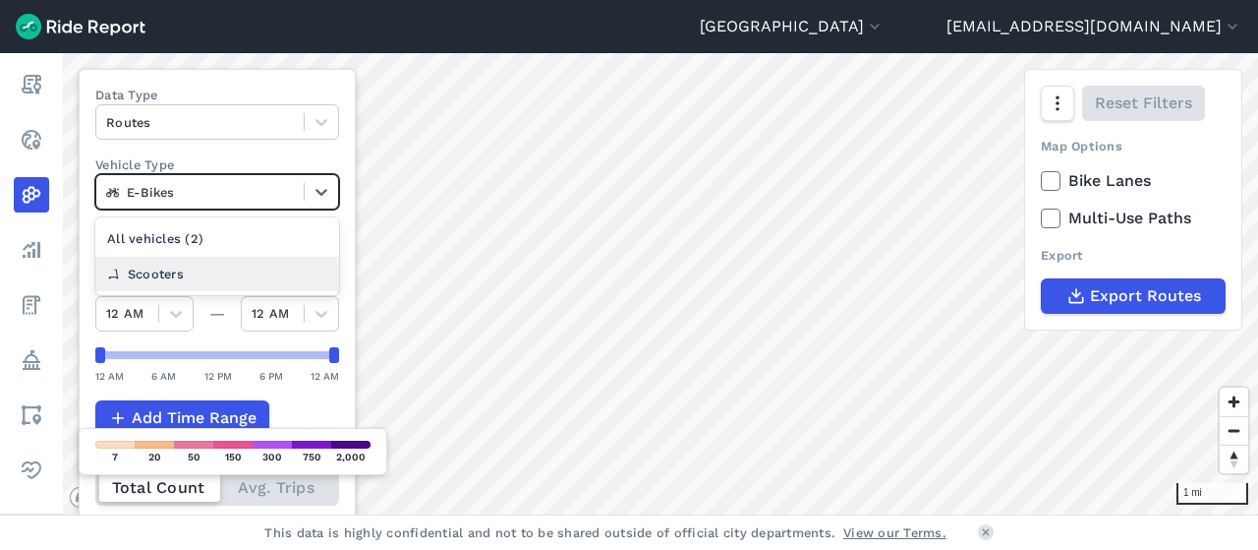
click at [208, 270] on div "Scooters" at bounding box center [217, 274] width 244 height 34
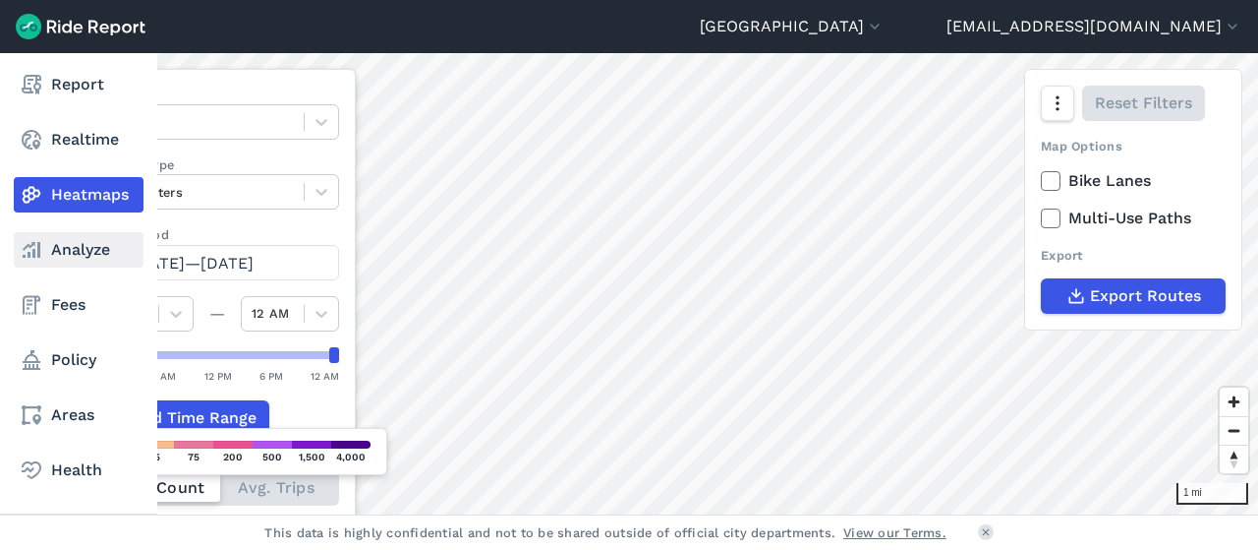
click at [88, 249] on link "Analyze" at bounding box center [79, 249] width 130 height 35
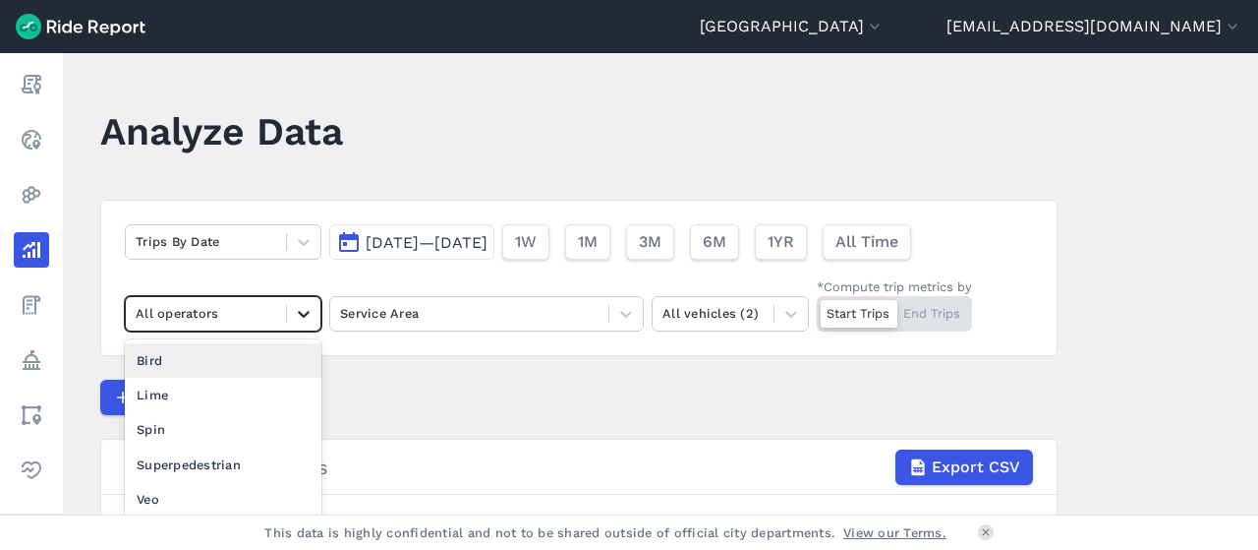
click at [297, 315] on icon at bounding box center [304, 314] width 20 height 20
click at [287, 241] on div at bounding box center [303, 241] width 33 height 33
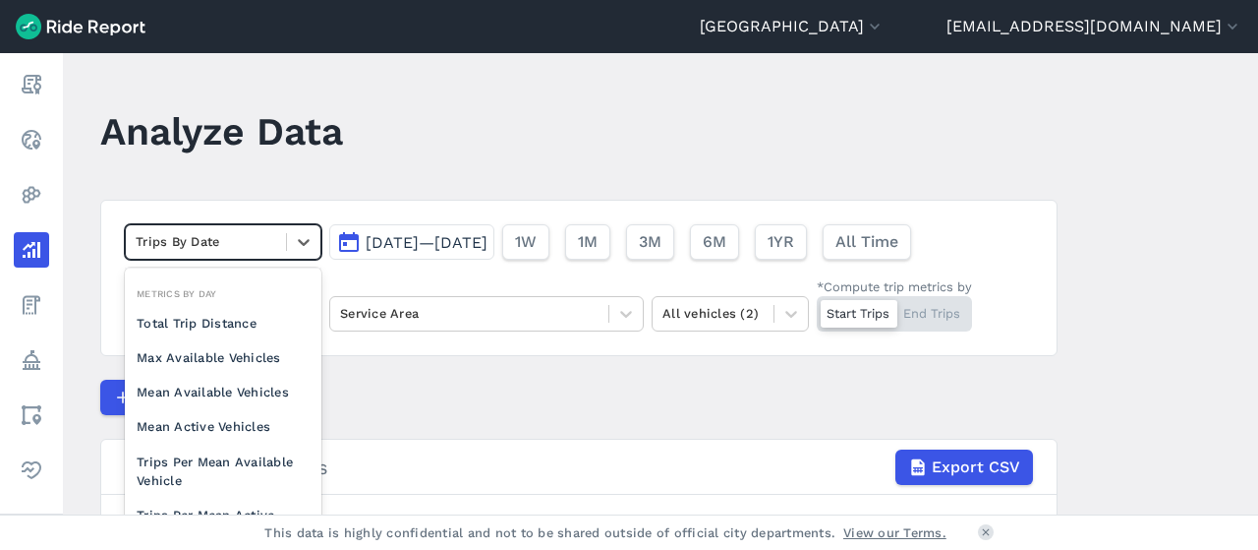
scroll to position [138, 0]
click at [229, 338] on div "Max Available Vehicles" at bounding box center [223, 355] width 197 height 34
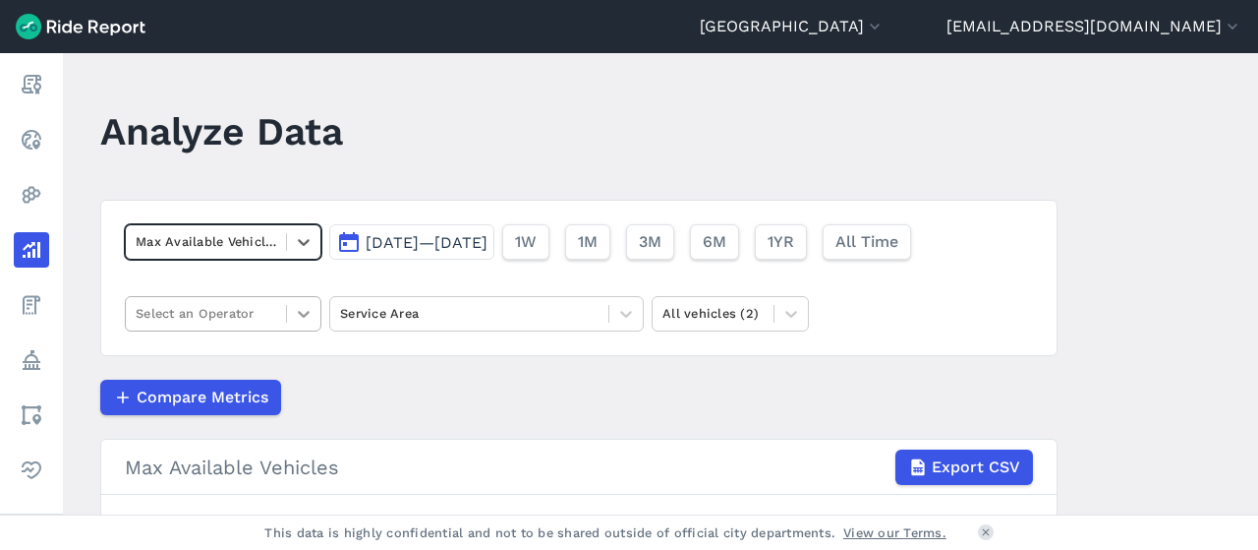
click at [303, 306] on icon at bounding box center [304, 314] width 20 height 20
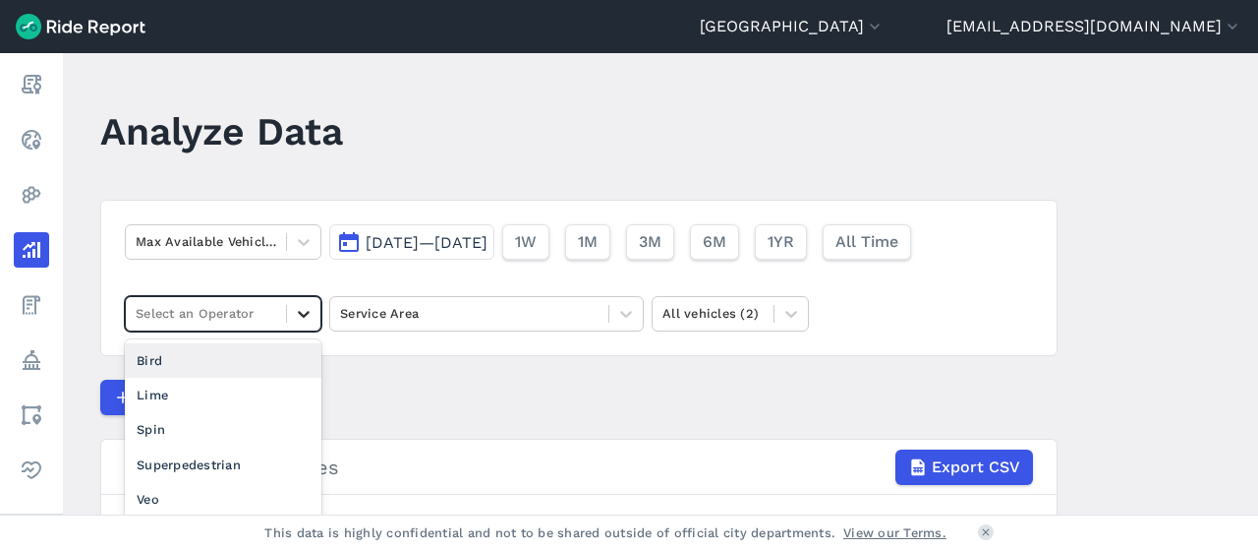
click at [303, 309] on icon at bounding box center [304, 314] width 20 height 20
click at [299, 311] on icon at bounding box center [304, 314] width 20 height 20
click at [226, 356] on div "Bird" at bounding box center [223, 360] width 197 height 34
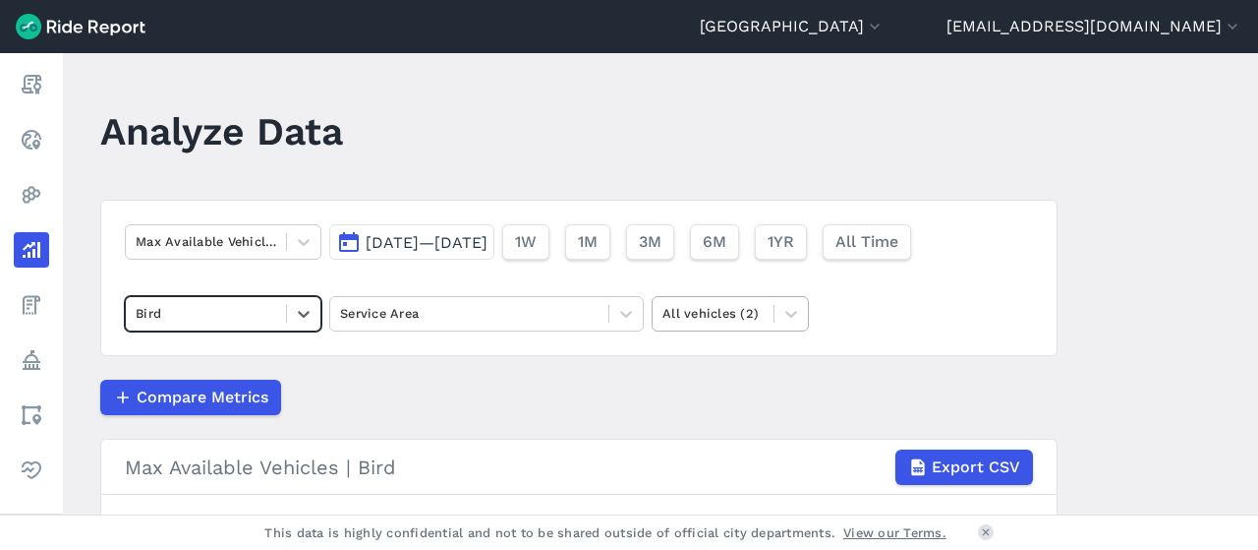
click at [737, 313] on div at bounding box center [713, 313] width 101 height 23
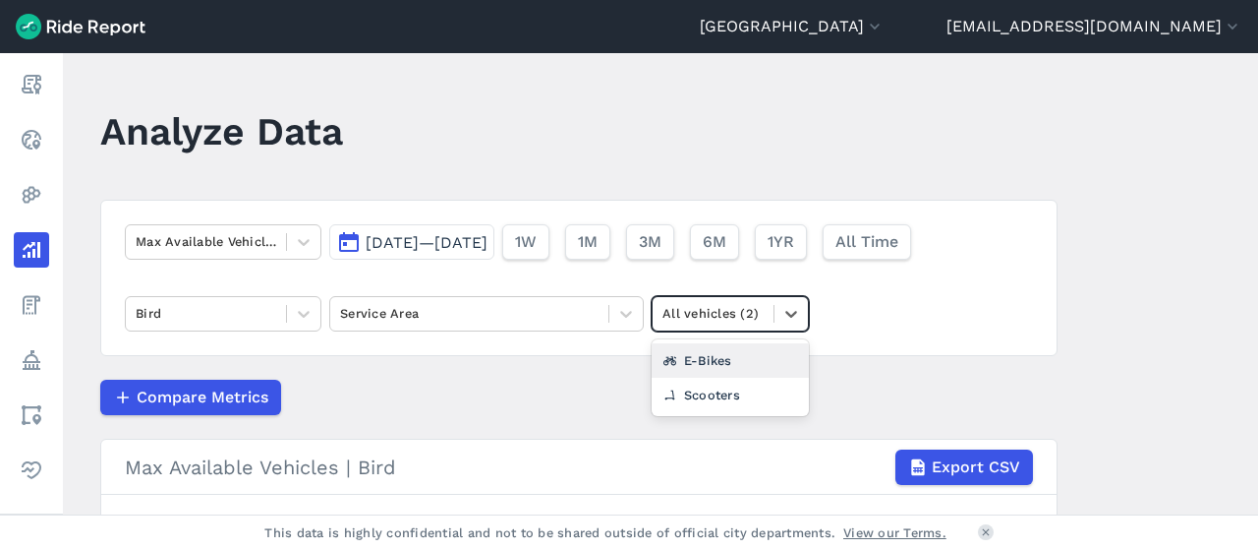
click at [699, 353] on div "E-Bikes" at bounding box center [730, 360] width 157 height 34
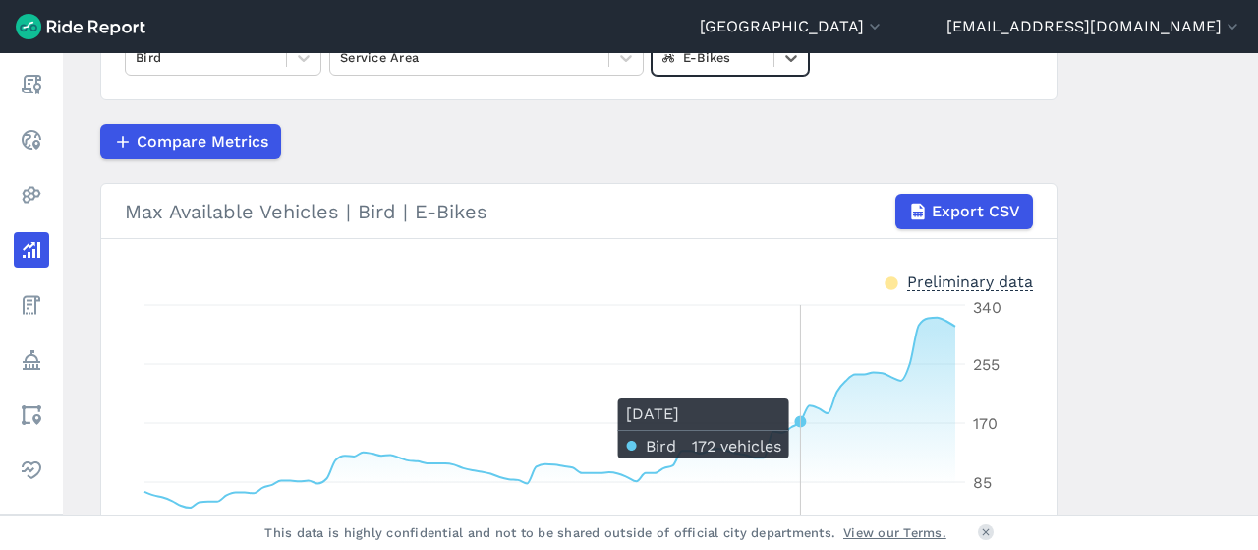
scroll to position [257, 0]
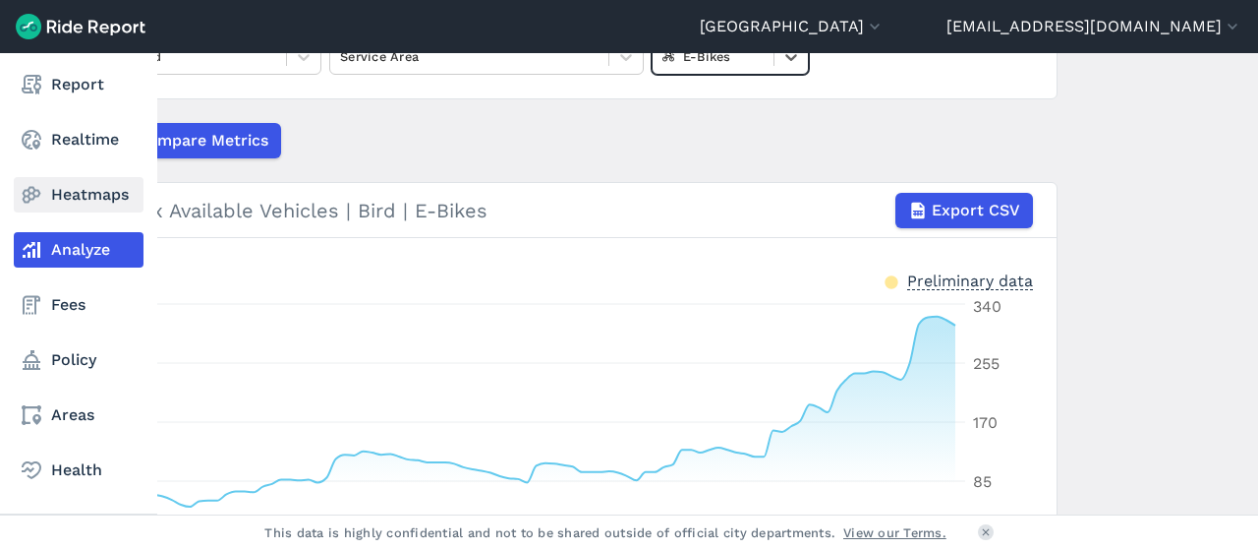
click at [78, 200] on link "Heatmaps" at bounding box center [79, 194] width 130 height 35
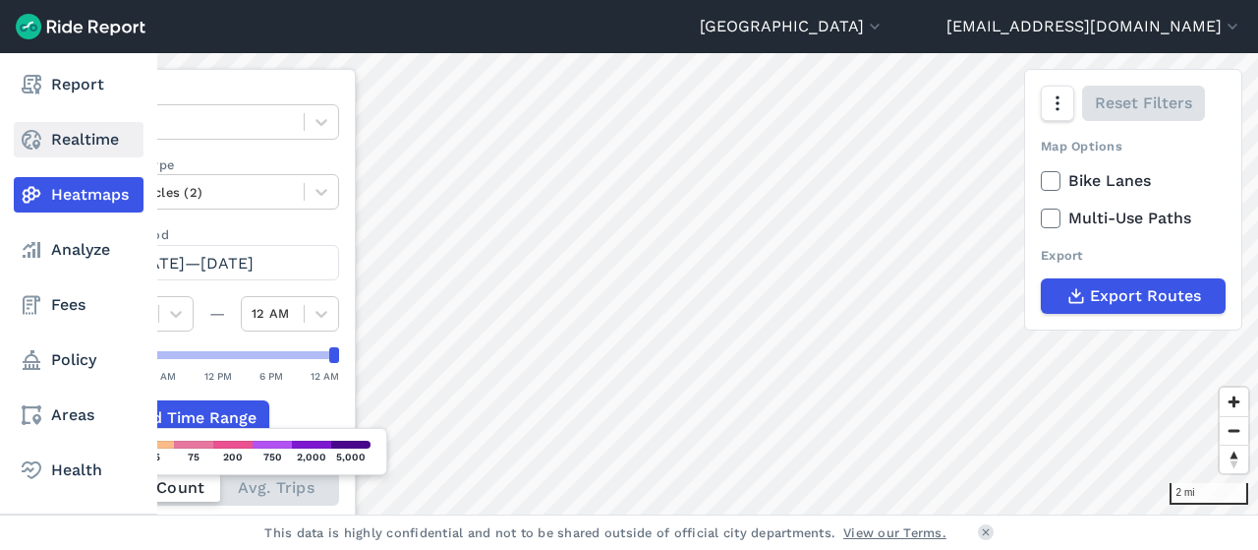
click at [75, 133] on link "Realtime" at bounding box center [79, 139] width 130 height 35
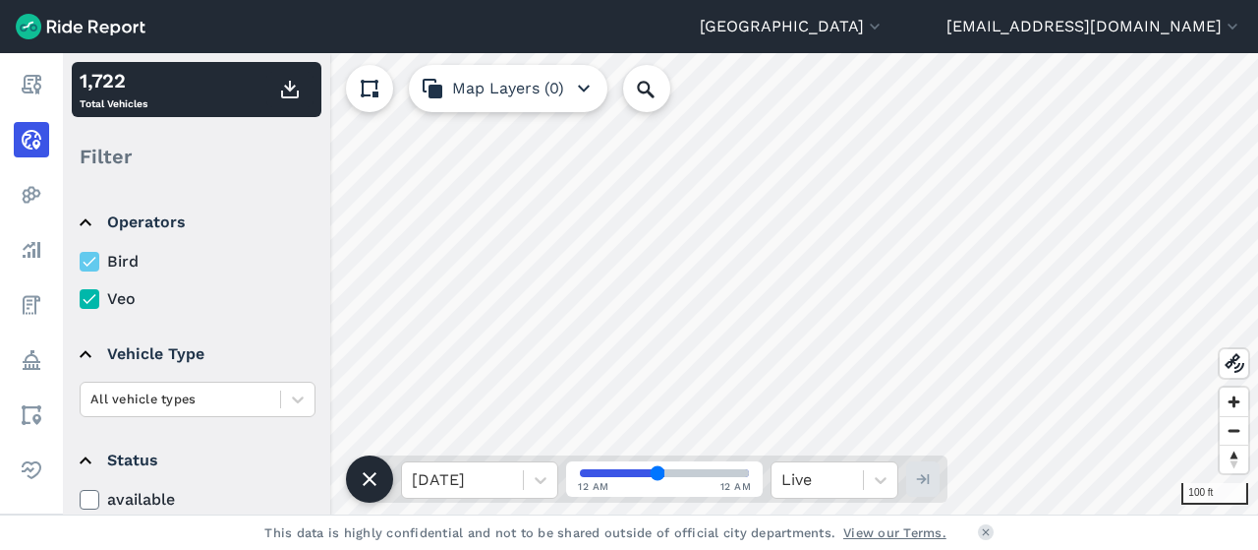
click at [96, 297] on icon at bounding box center [90, 299] width 18 height 20
click at [80, 297] on input "Veo" at bounding box center [80, 293] width 0 height 13
click at [116, 298] on label "Veo" at bounding box center [198, 299] width 236 height 24
click at [80, 298] on input "Veo" at bounding box center [80, 293] width 0 height 13
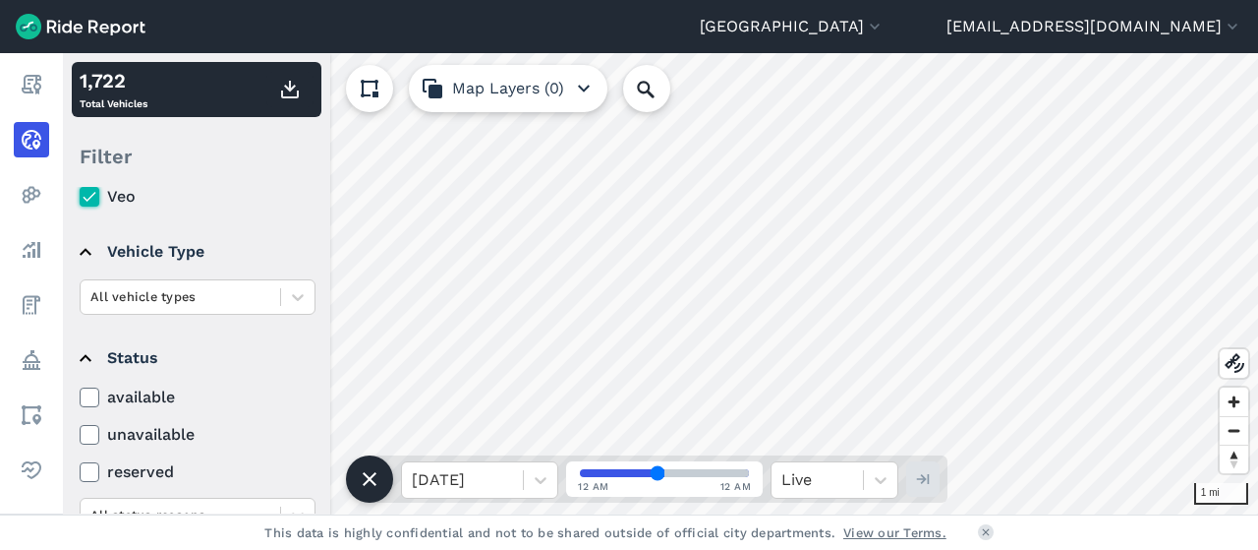
scroll to position [104, 0]
